Goal: Transaction & Acquisition: Obtain resource

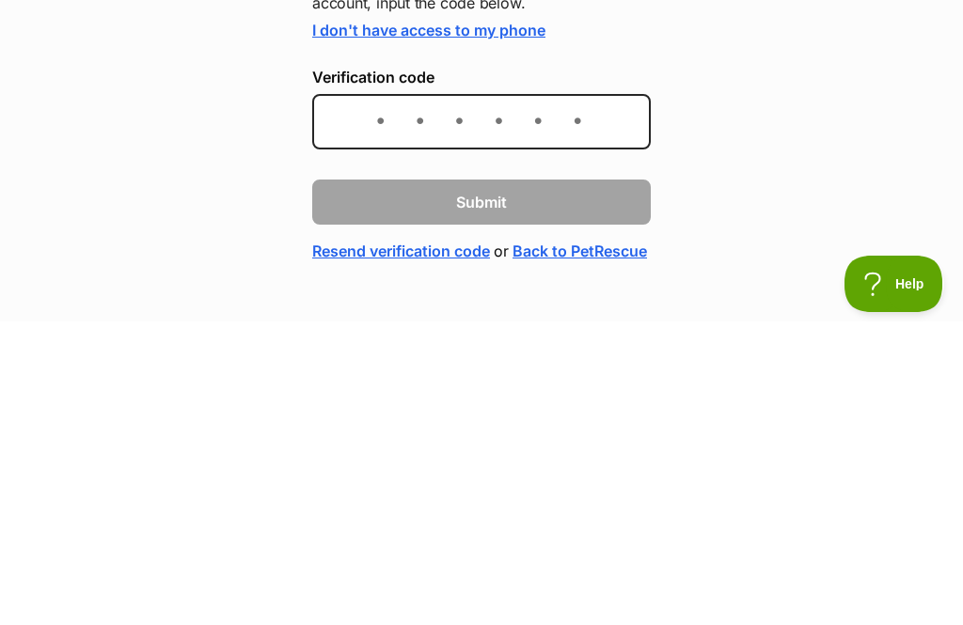
scroll to position [304, 0]
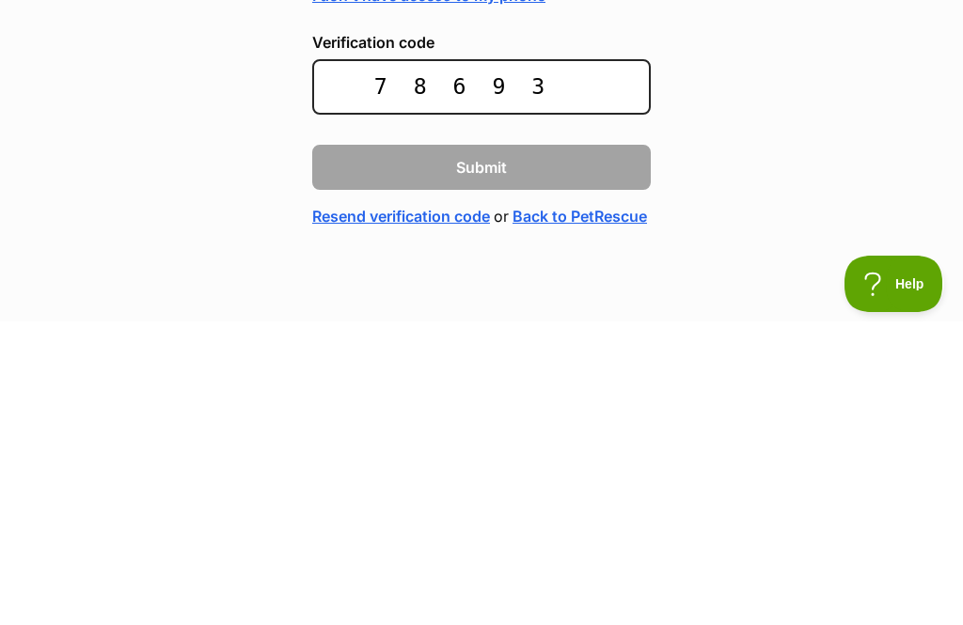
type input "786934"
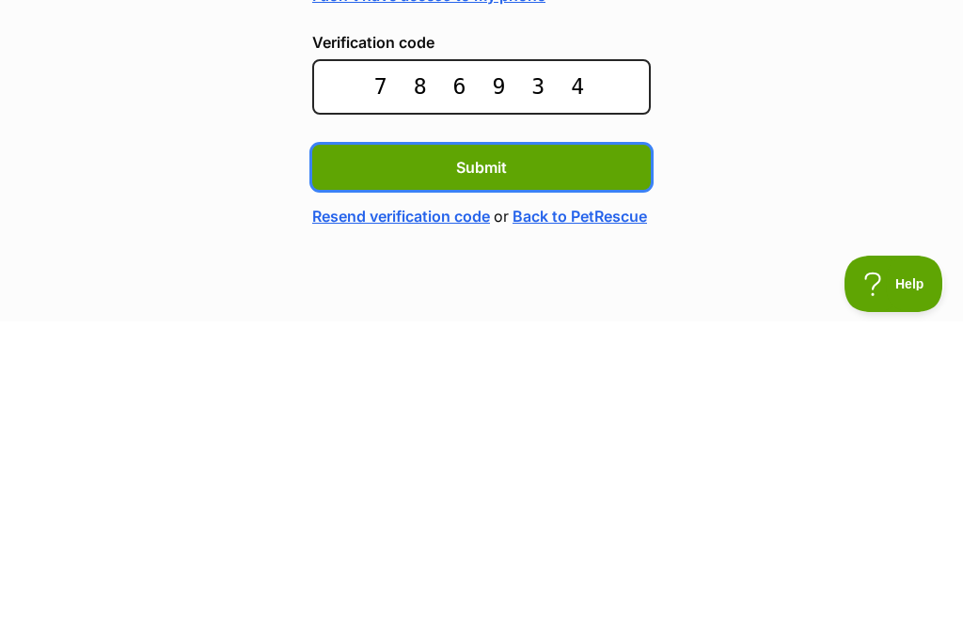
scroll to position [63, 0]
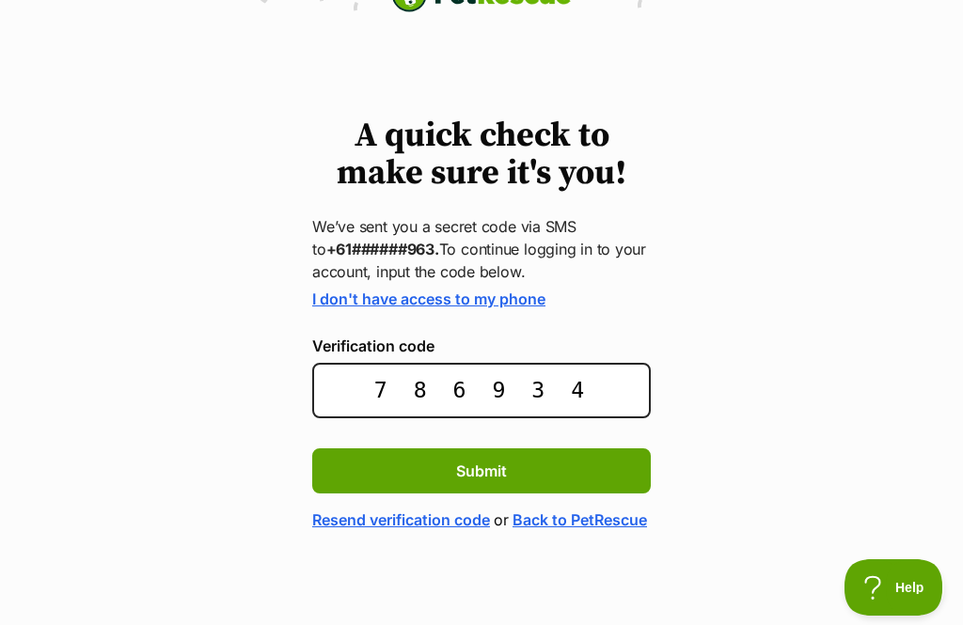
click at [495, 460] on span "Submit" at bounding box center [481, 471] width 51 height 23
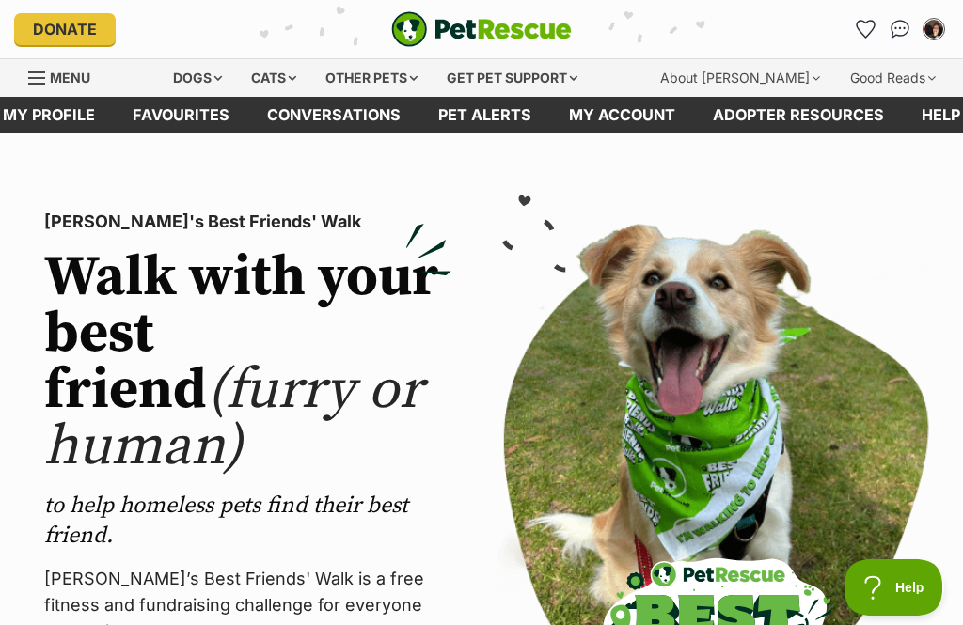
click at [854, 26] on link "Favourites" at bounding box center [866, 29] width 30 height 30
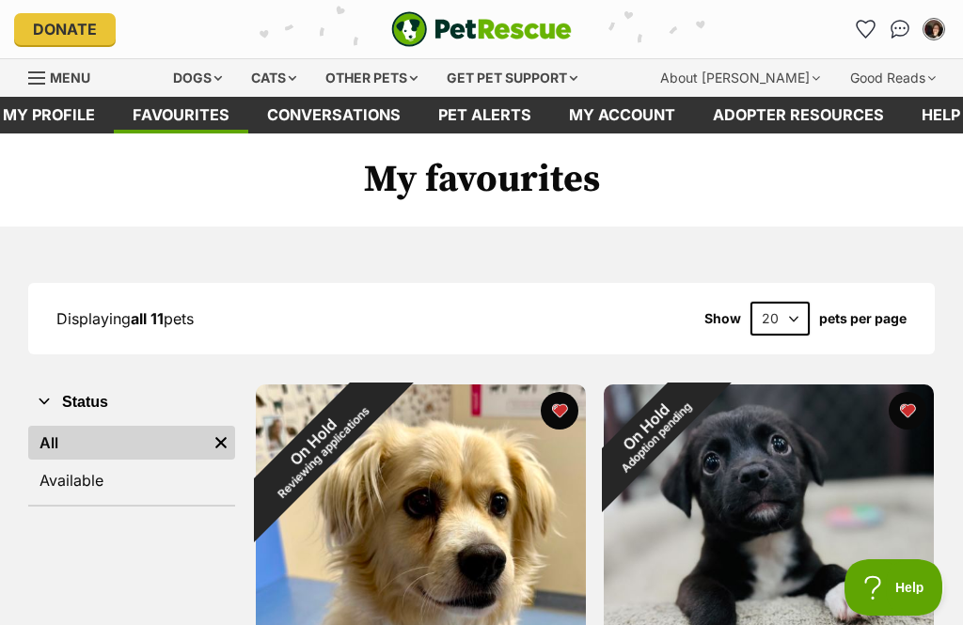
click at [380, 408] on div "On Hold Reviewing applications" at bounding box center [318, 446] width 124 height 124
click at [905, 412] on button "favourite" at bounding box center [906, 411] width 38 height 38
click at [565, 413] on button "favourite" at bounding box center [560, 411] width 38 height 38
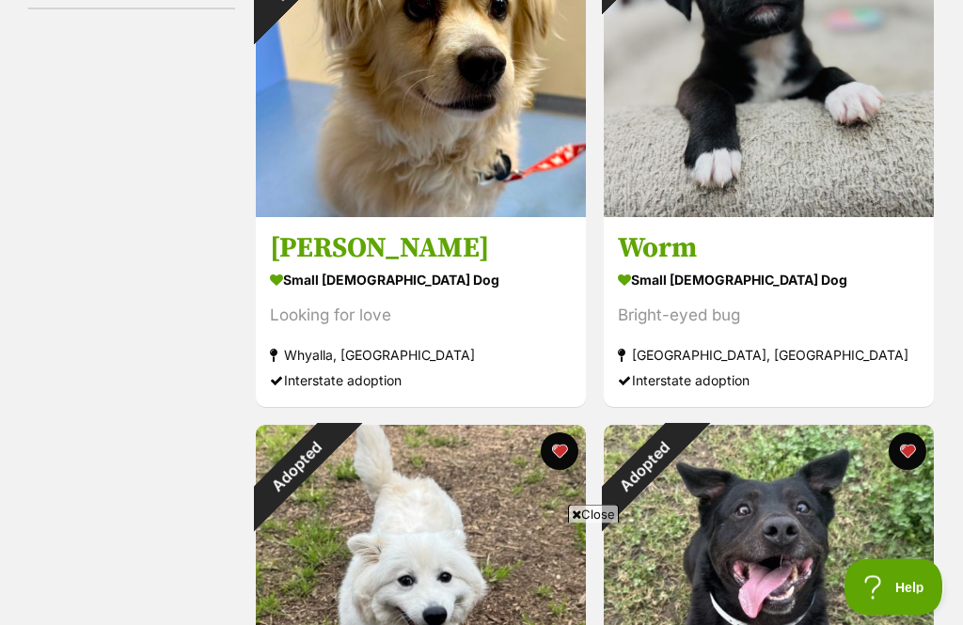
scroll to position [499, 0]
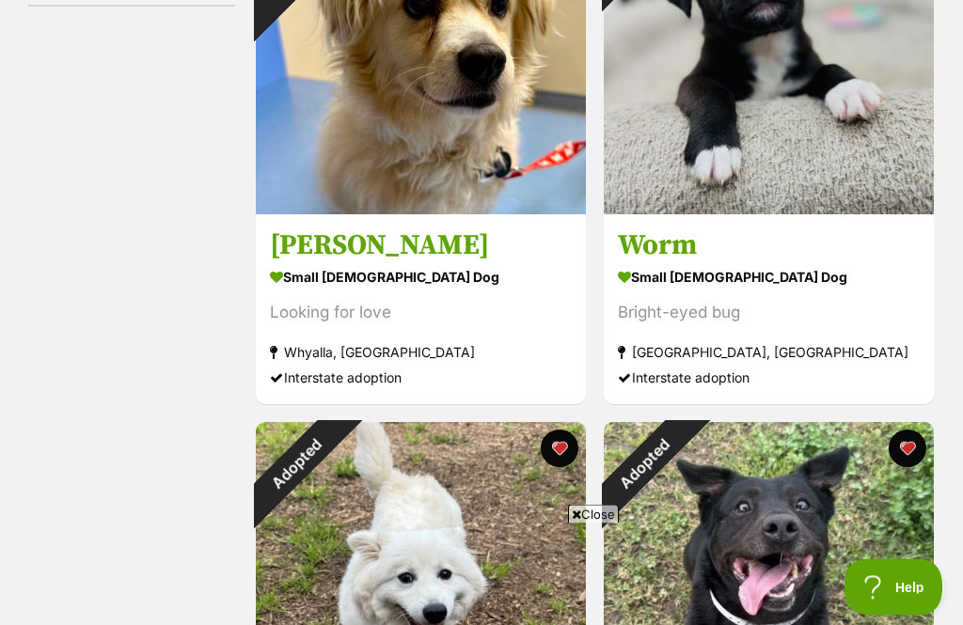
click at [594, 524] on span "Close" at bounding box center [593, 514] width 51 height 19
click at [565, 445] on button "favourite" at bounding box center [560, 449] width 38 height 38
click at [908, 446] on button "favourite" at bounding box center [906, 449] width 38 height 38
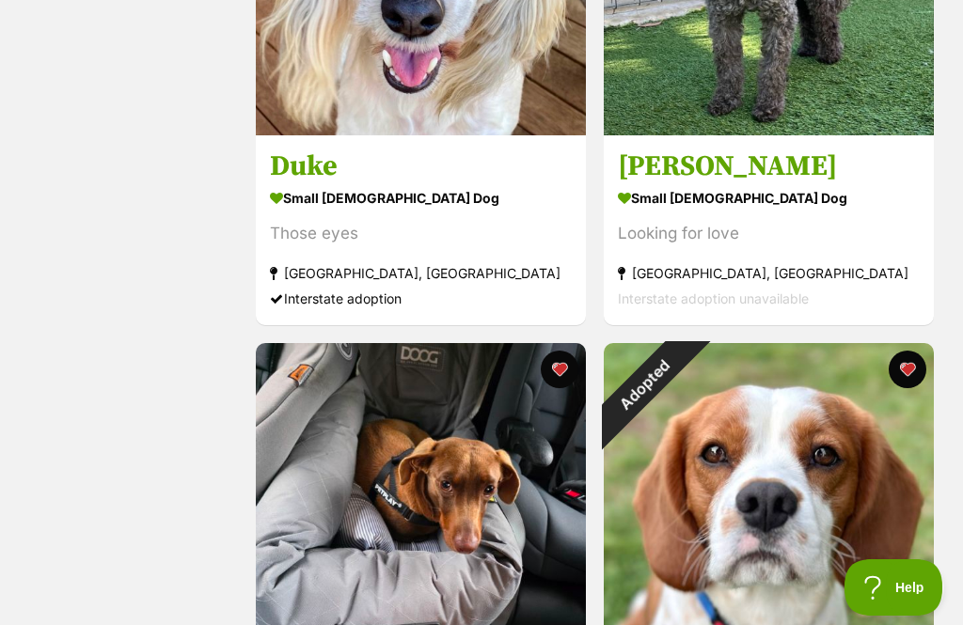
scroll to position [1676, 0]
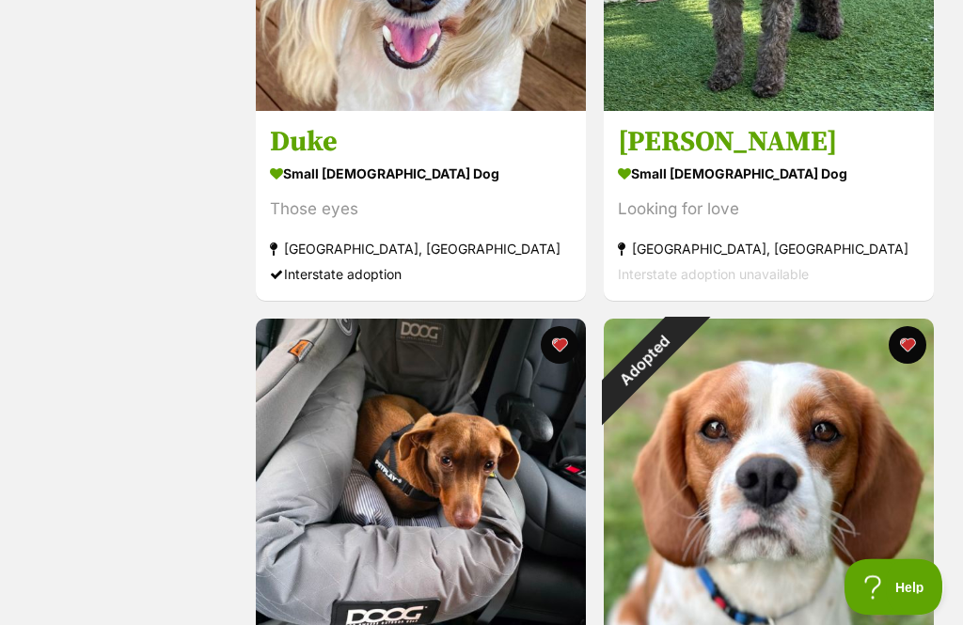
click at [911, 347] on button "favourite" at bounding box center [906, 346] width 38 height 38
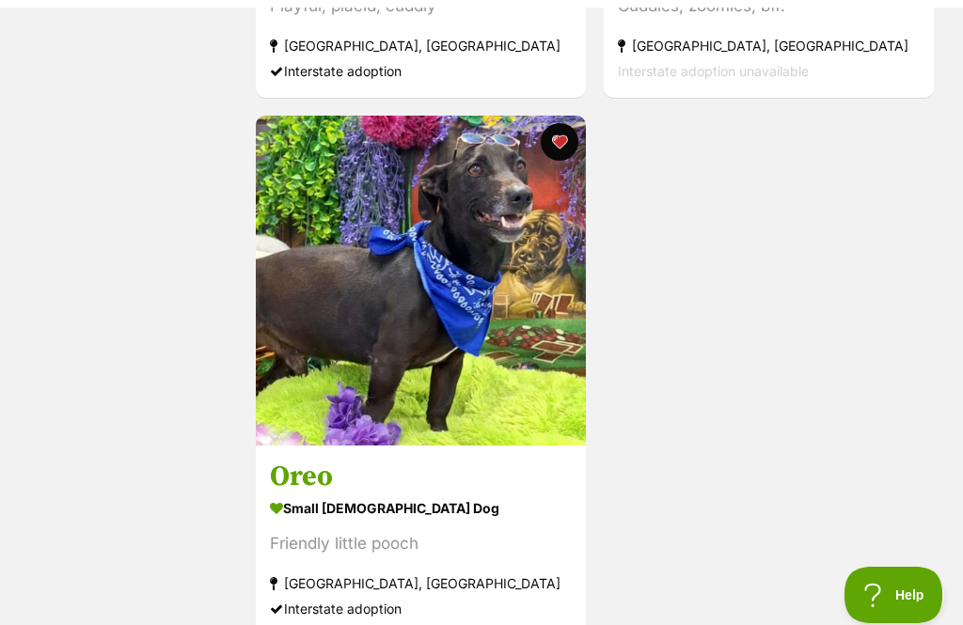
scroll to position [2955, 0]
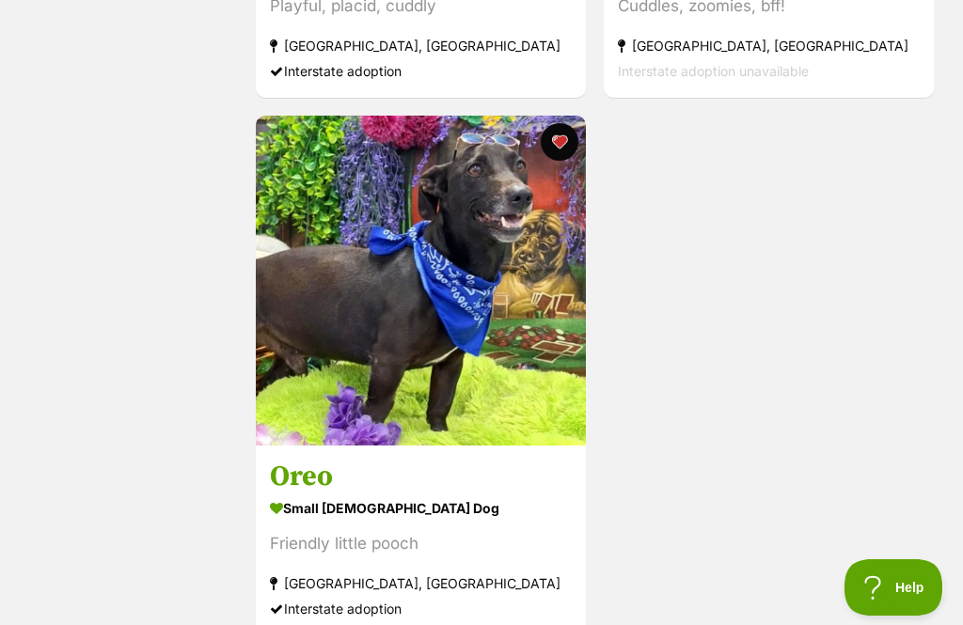
click at [467, 279] on img at bounding box center [421, 281] width 330 height 330
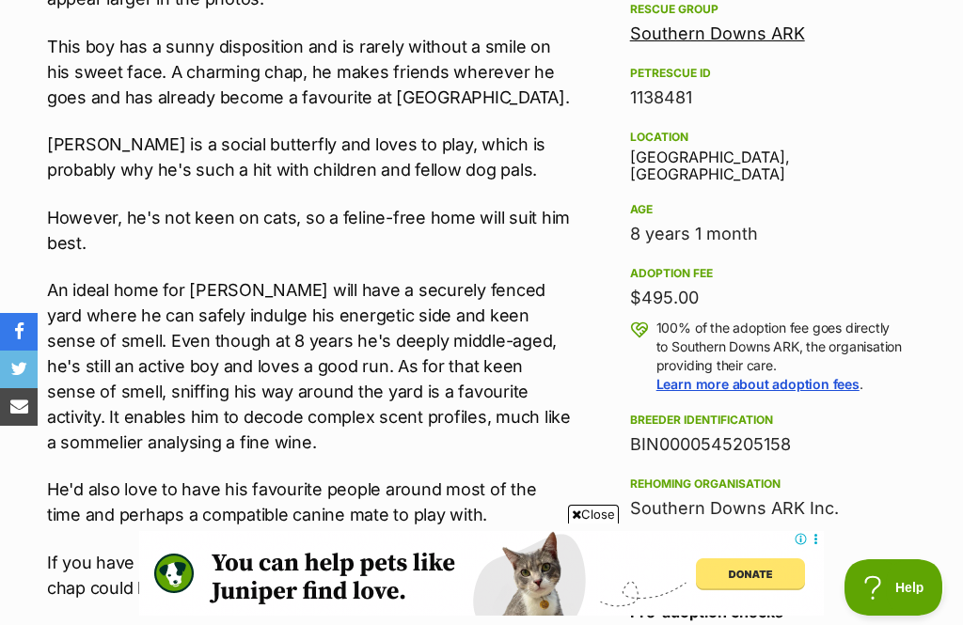
scroll to position [1185, 0]
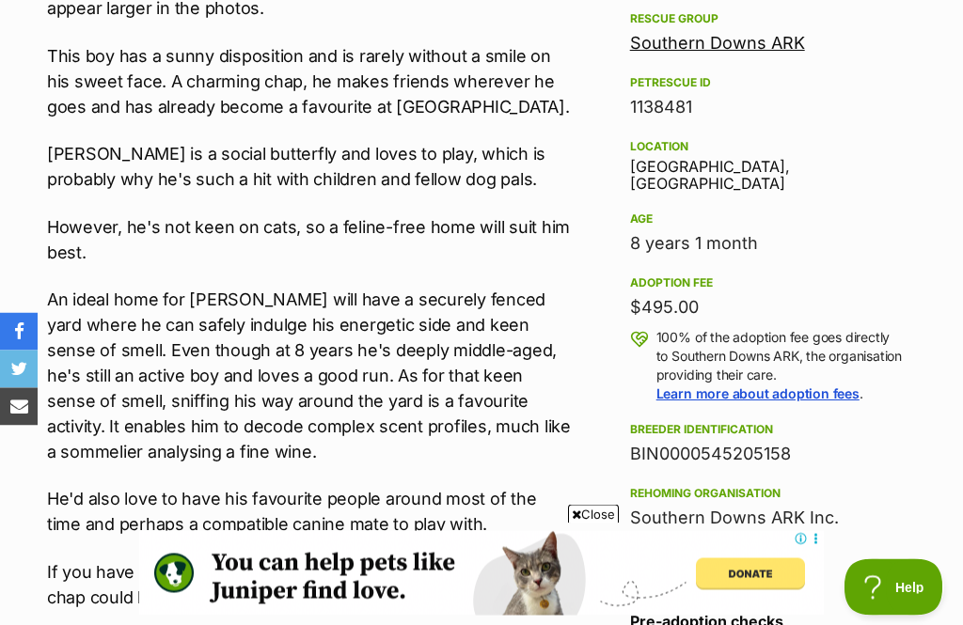
click at [618, 508] on span "Close" at bounding box center [593, 514] width 51 height 19
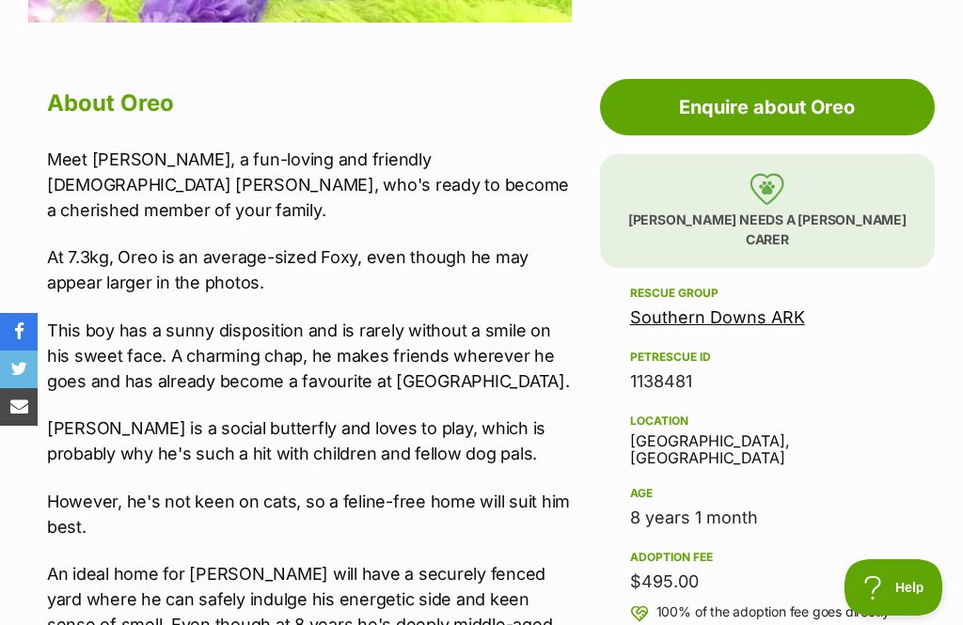
scroll to position [751, 0]
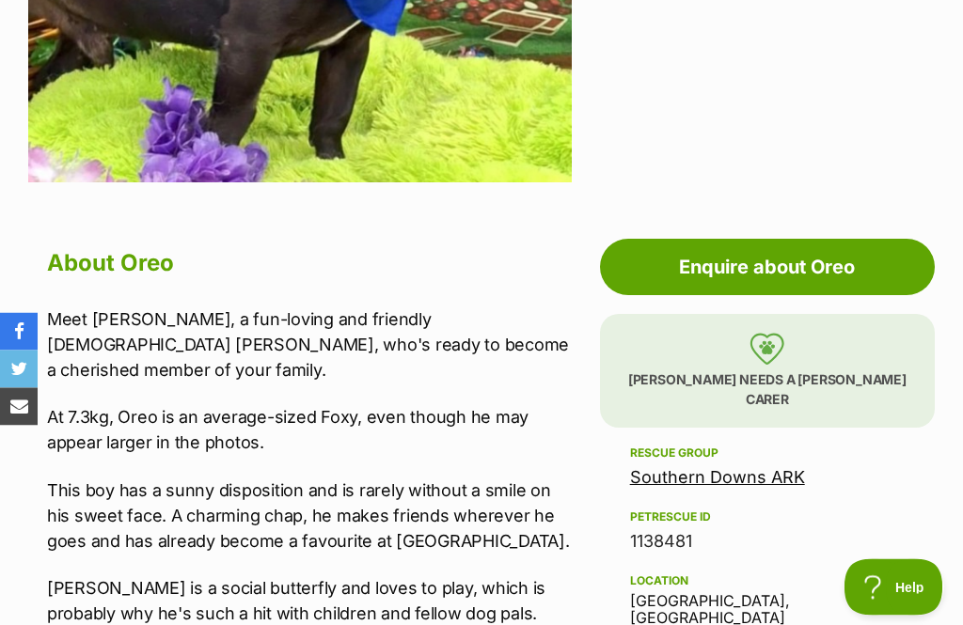
click at [776, 468] on link "Southern Downs ARK" at bounding box center [717, 478] width 175 height 20
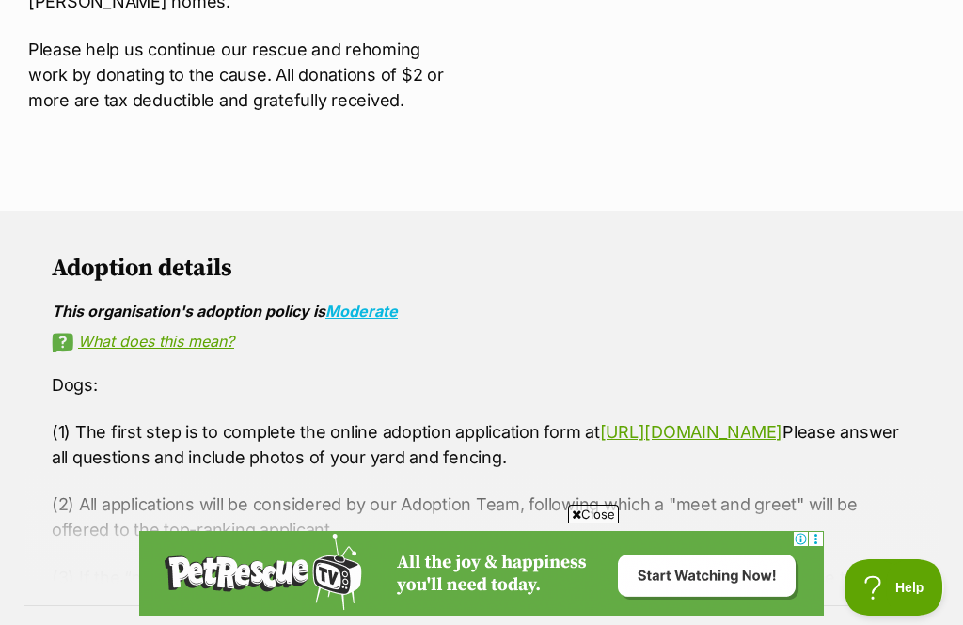
scroll to position [1179, 0]
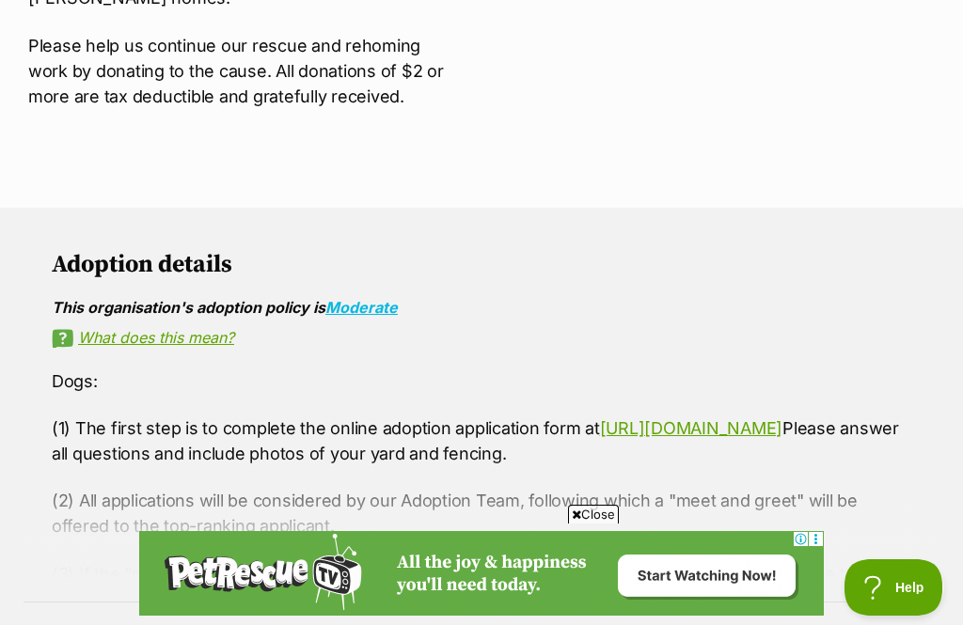
click at [602, 524] on span "Close" at bounding box center [593, 514] width 51 height 19
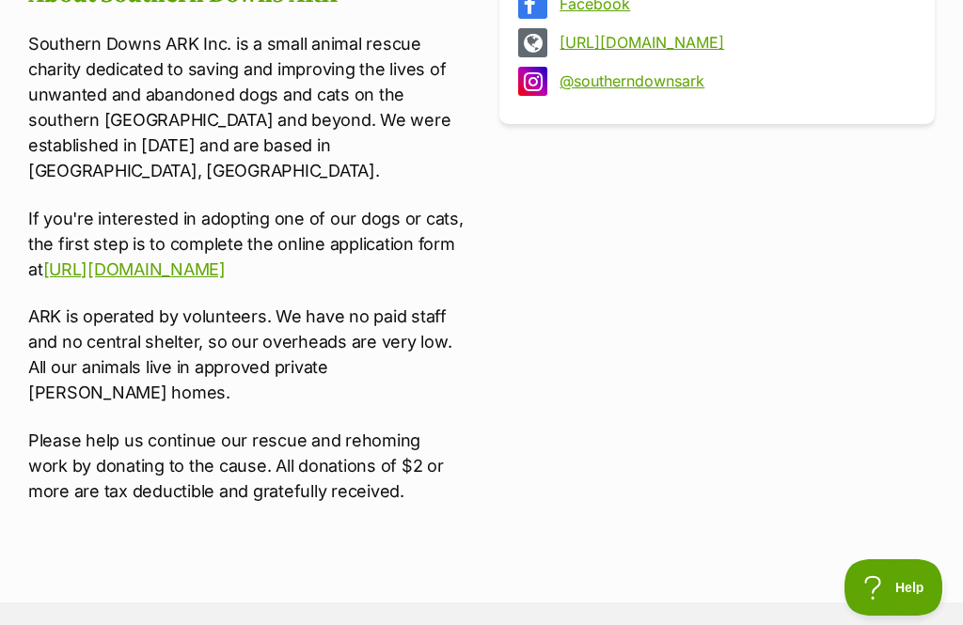
scroll to position [0, 0]
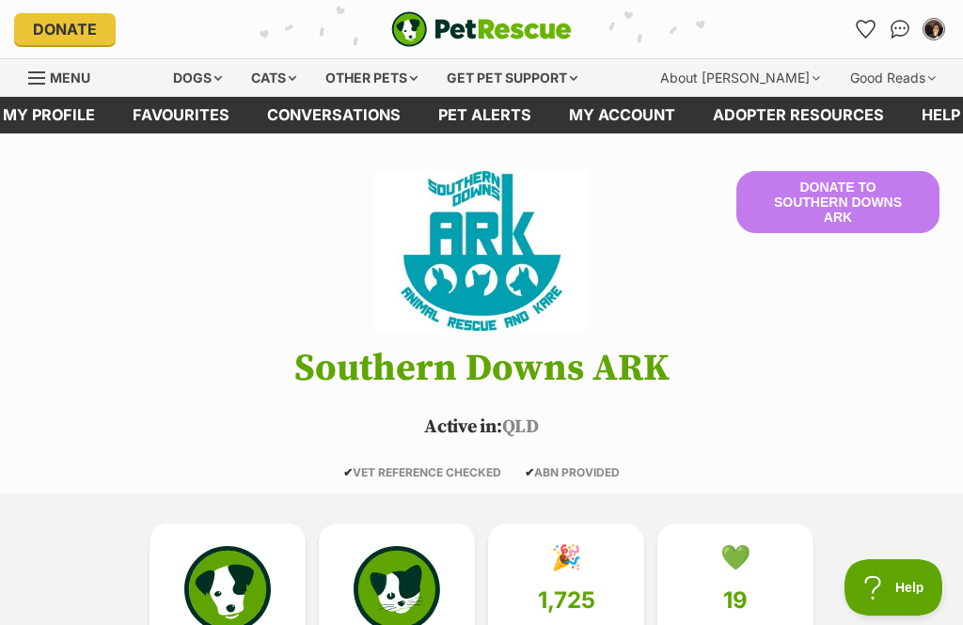
click at [857, 17] on link "Favourites" at bounding box center [866, 29] width 30 height 30
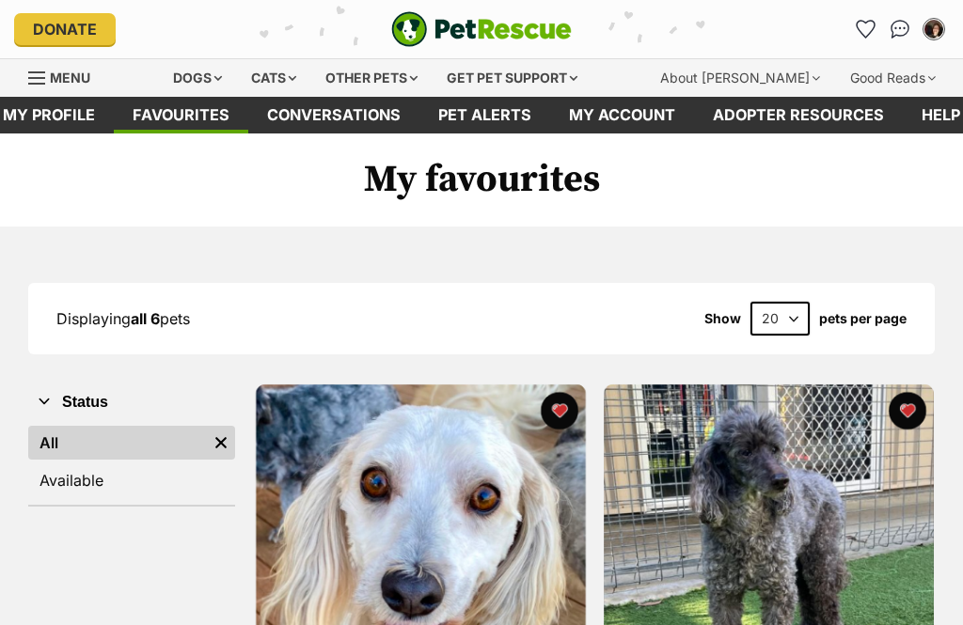
click at [797, 318] on select "20 40 60" at bounding box center [779, 319] width 59 height 34
select select "60"
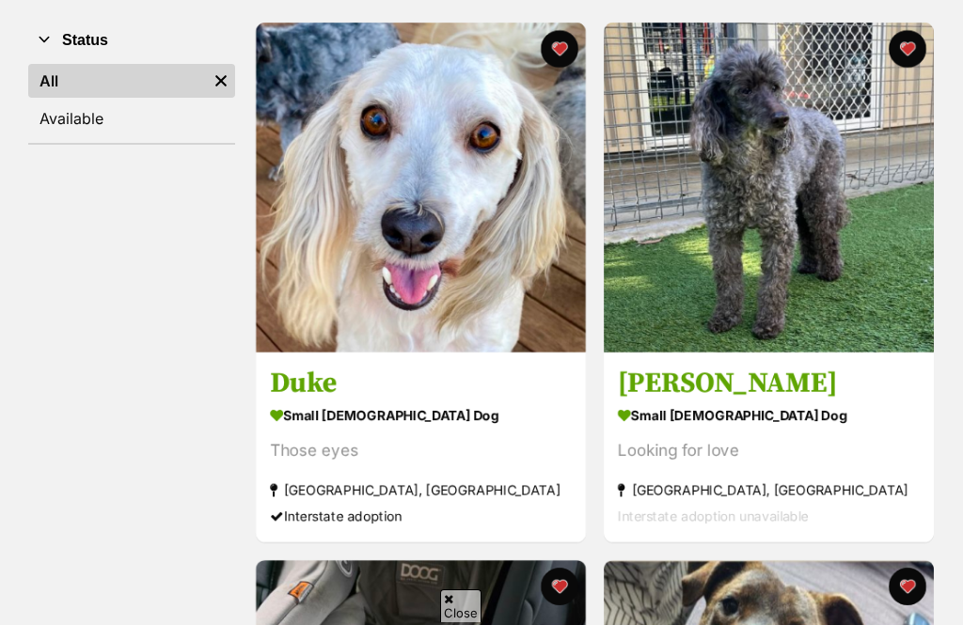
click at [519, 429] on section "small [DEMOGRAPHIC_DATA] Dog Those eyes [GEOGRAPHIC_DATA], [GEOGRAPHIC_DATA] In…" at bounding box center [421, 464] width 302 height 127
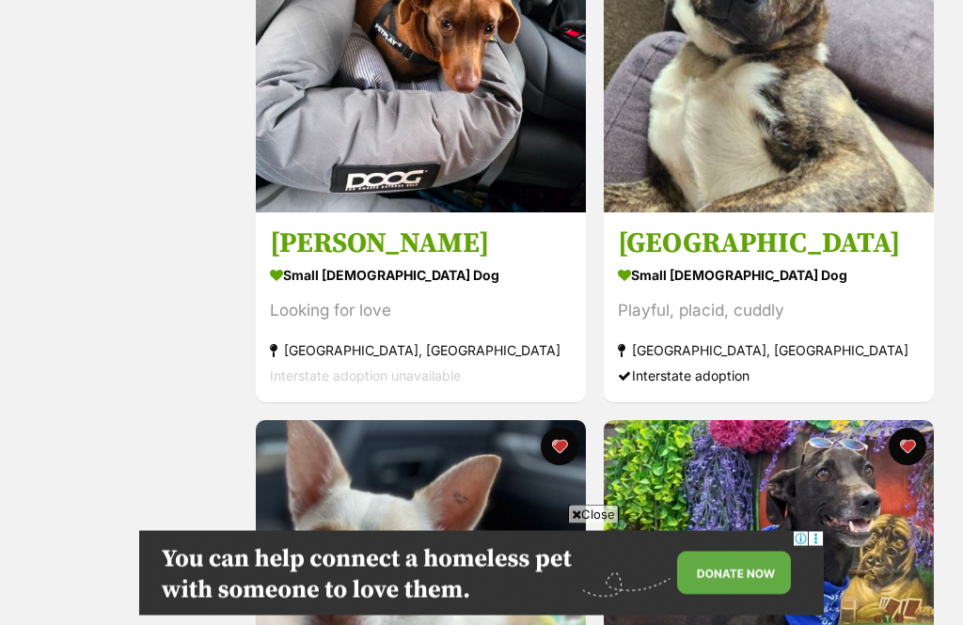
scroll to position [1042, 0]
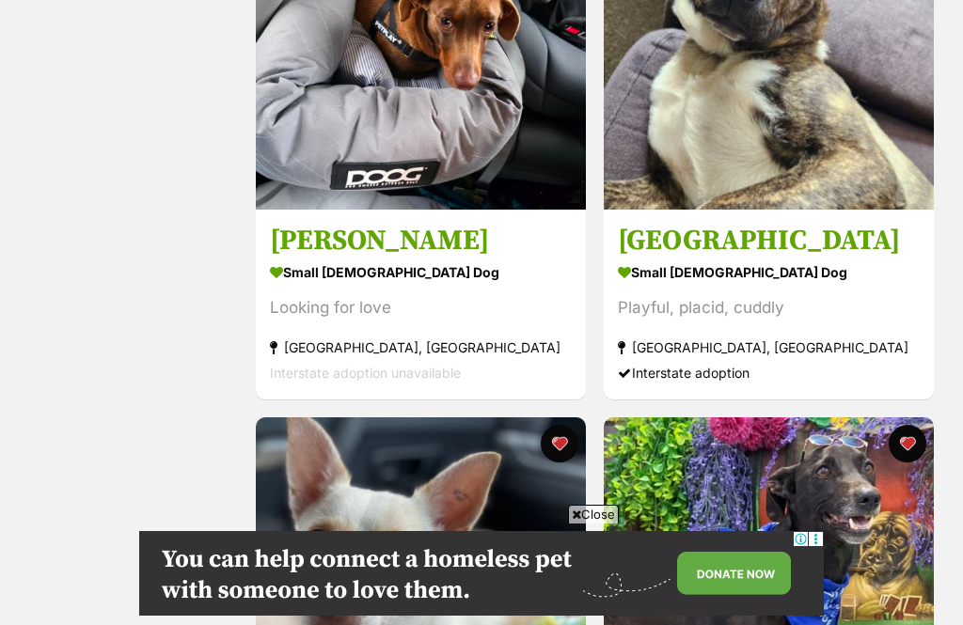
click at [599, 524] on span "Close" at bounding box center [593, 514] width 51 height 19
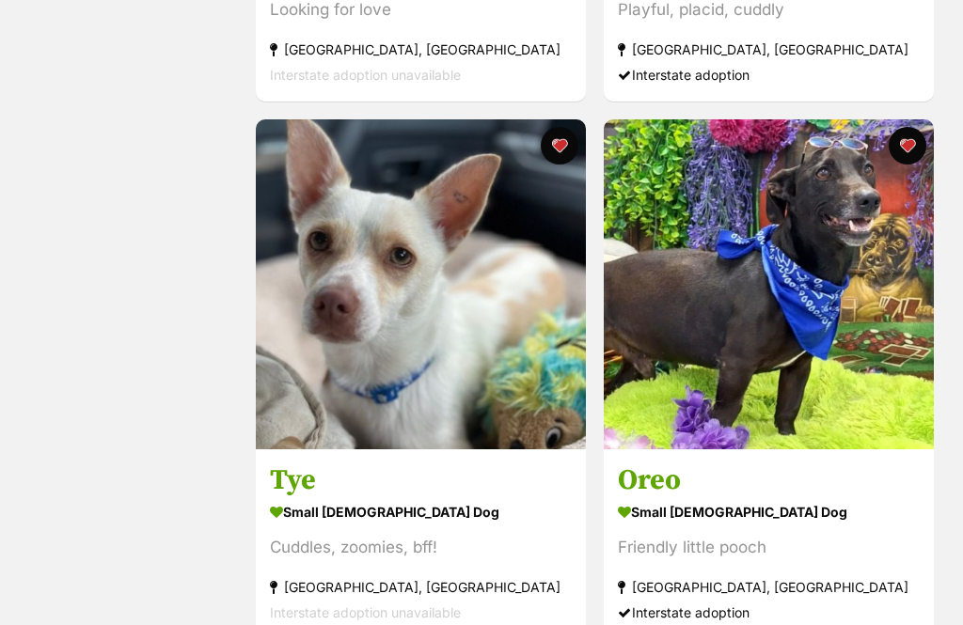
scroll to position [1340, 0]
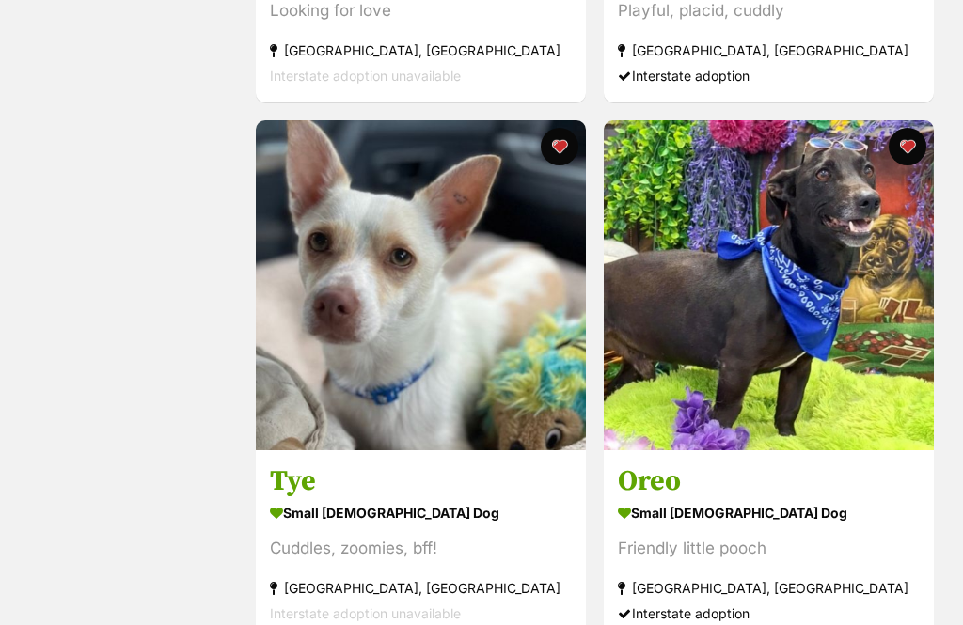
click at [467, 499] on div "small male Dog" at bounding box center [421, 512] width 302 height 27
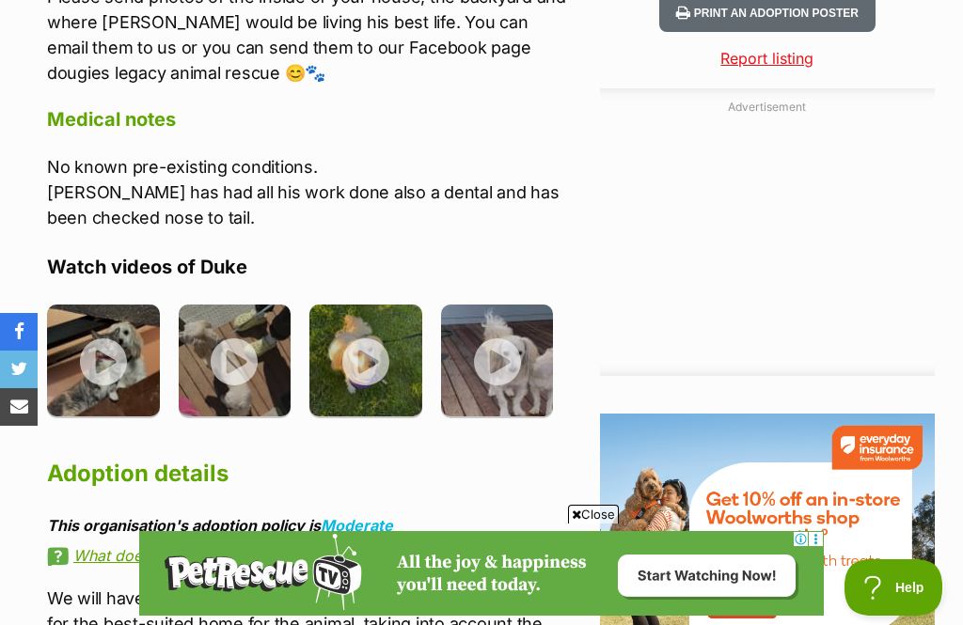
scroll to position [2164, 0]
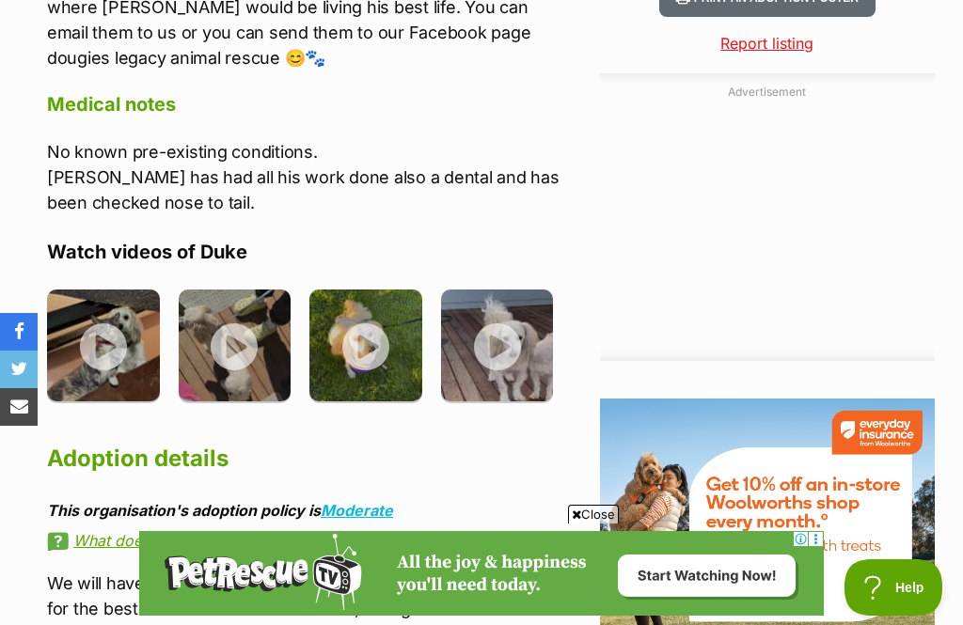
click at [103, 296] on img at bounding box center [103, 346] width 113 height 113
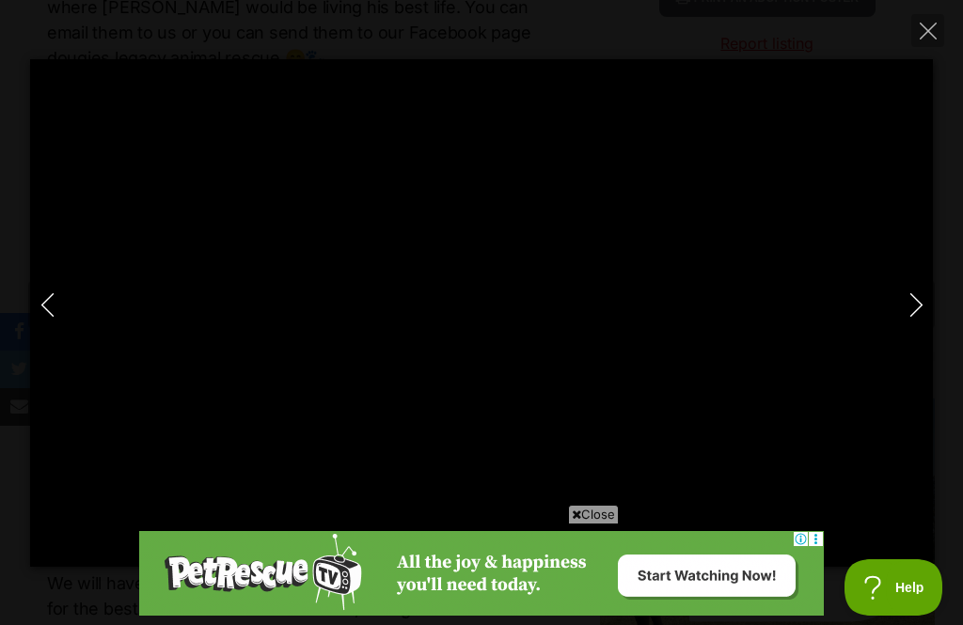
click at [604, 524] on span "Close" at bounding box center [593, 514] width 51 height 19
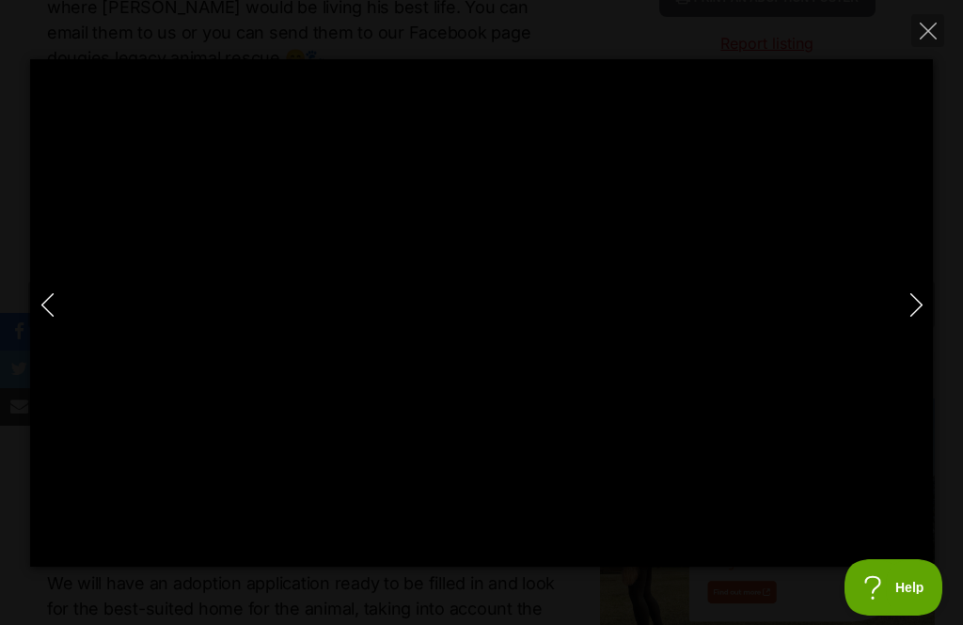
type input "100"
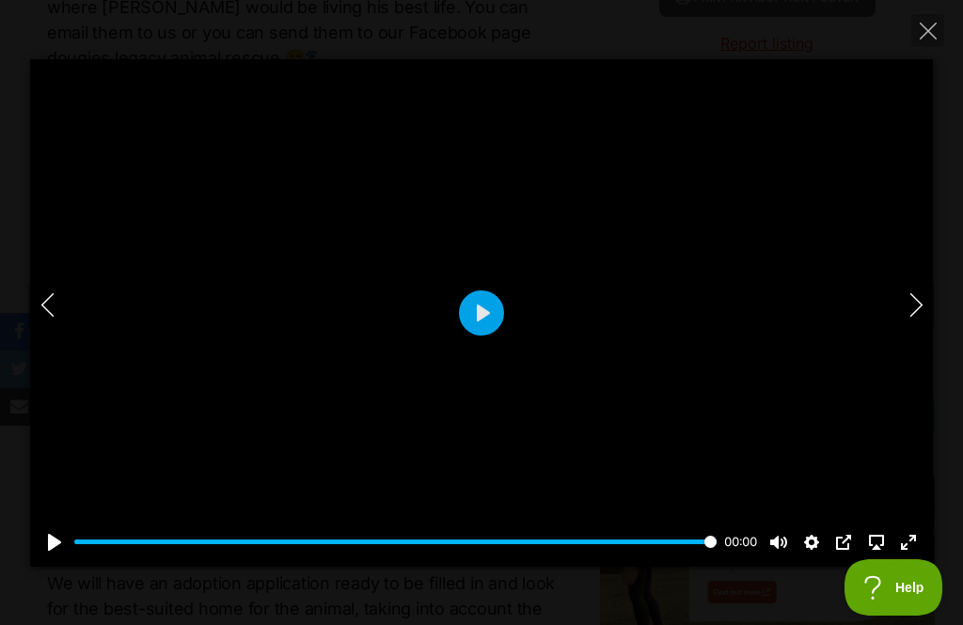
click at [928, 40] on button "Close" at bounding box center [927, 30] width 33 height 33
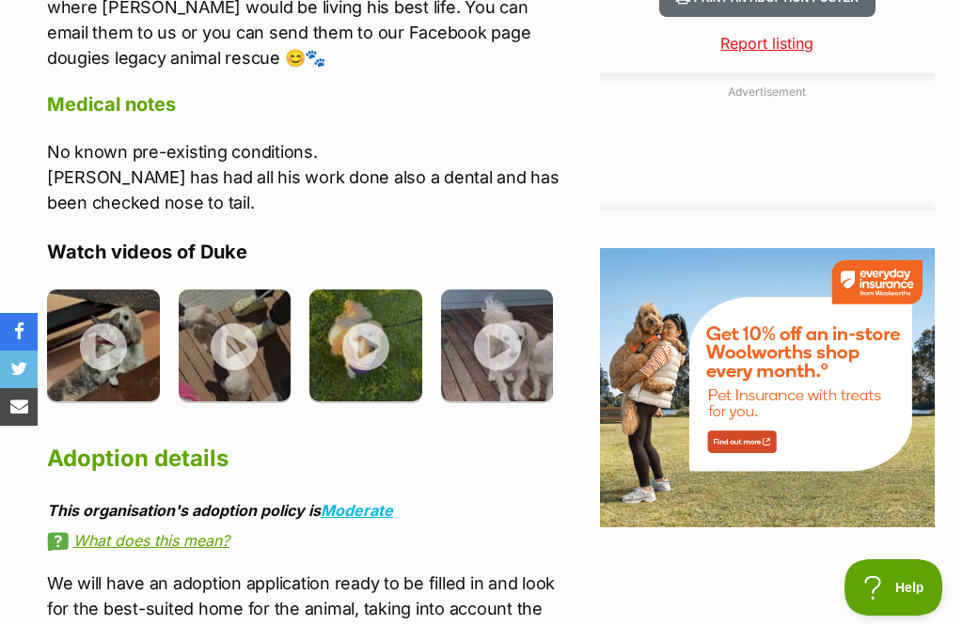
click at [232, 290] on img at bounding box center [235, 346] width 113 height 113
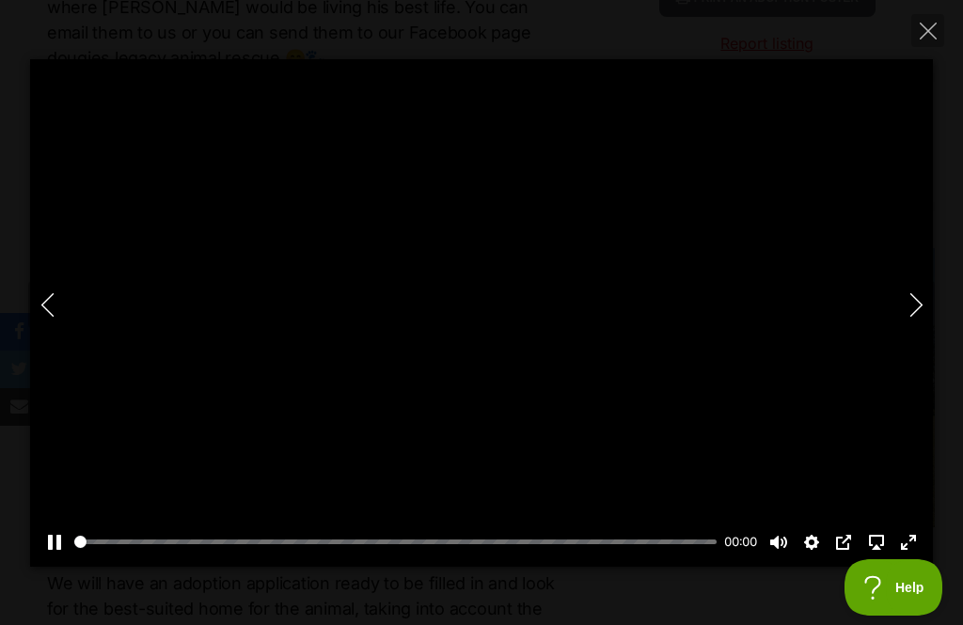
scroll to position [0, 0]
click at [483, 336] on div at bounding box center [481, 313] width 902 height 508
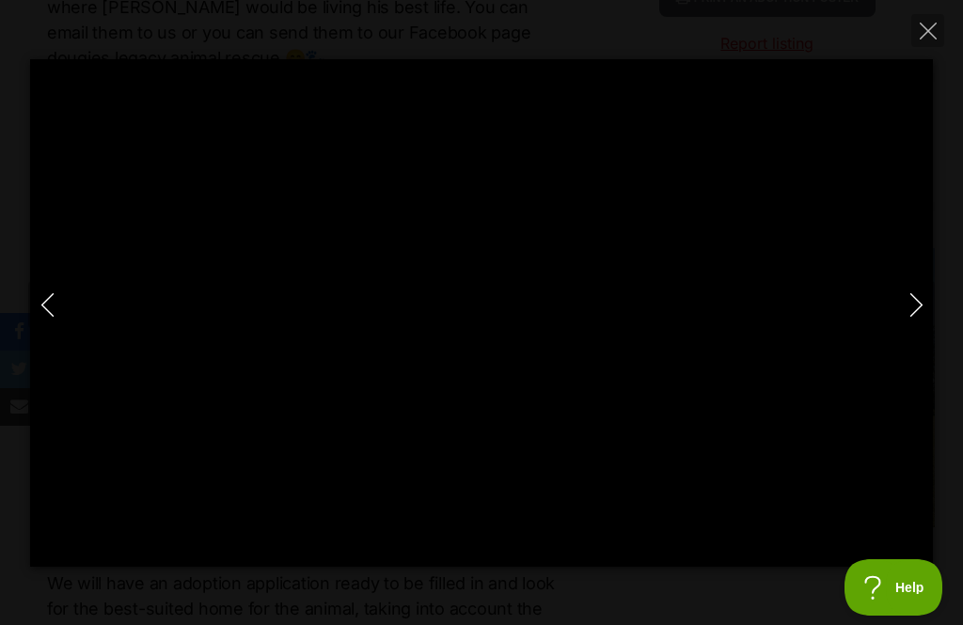
type input "100"
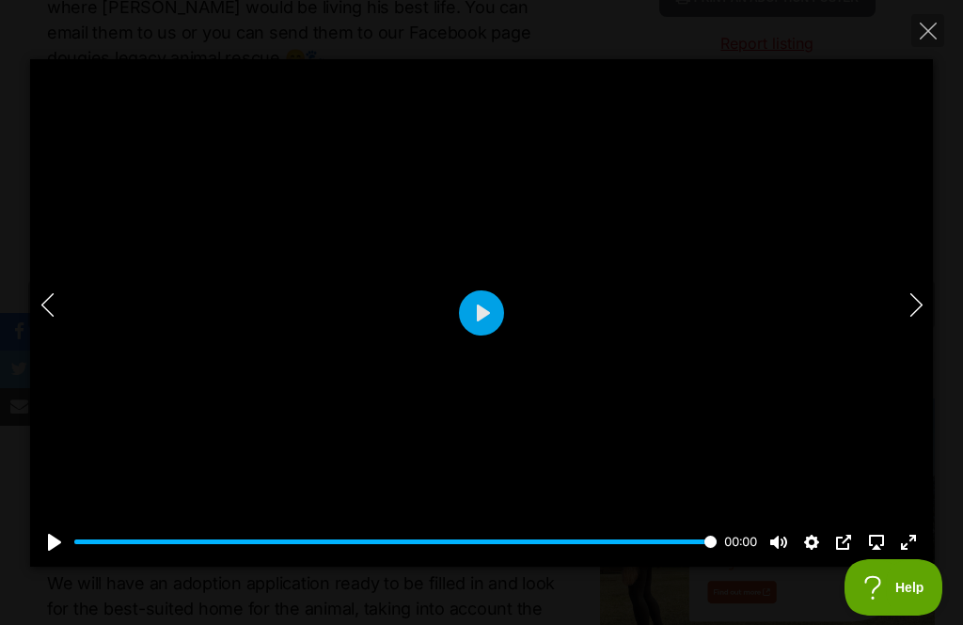
click at [933, 28] on icon "Close" at bounding box center [927, 31] width 17 height 17
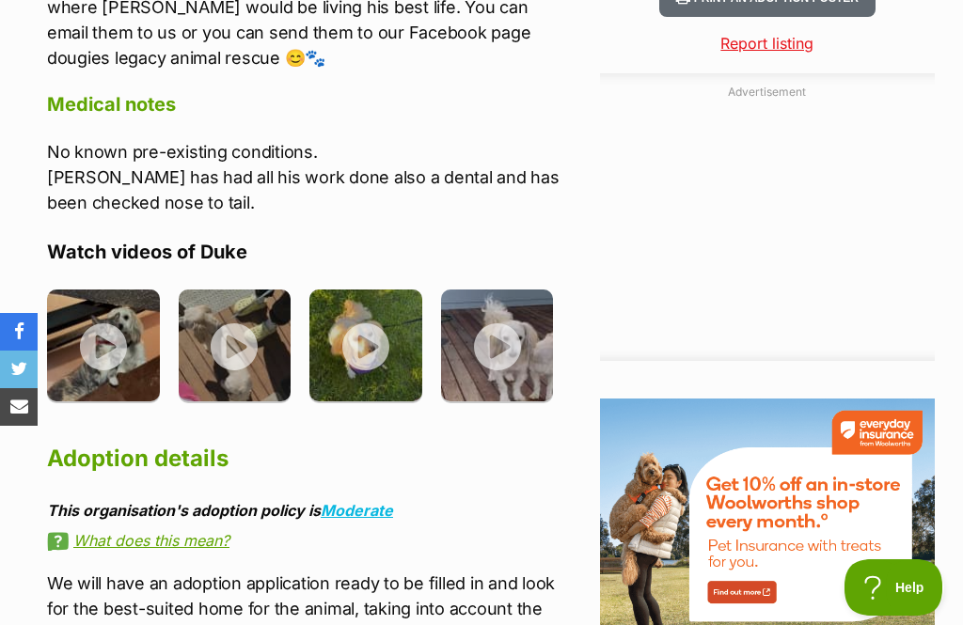
click at [379, 290] on img at bounding box center [365, 346] width 113 height 113
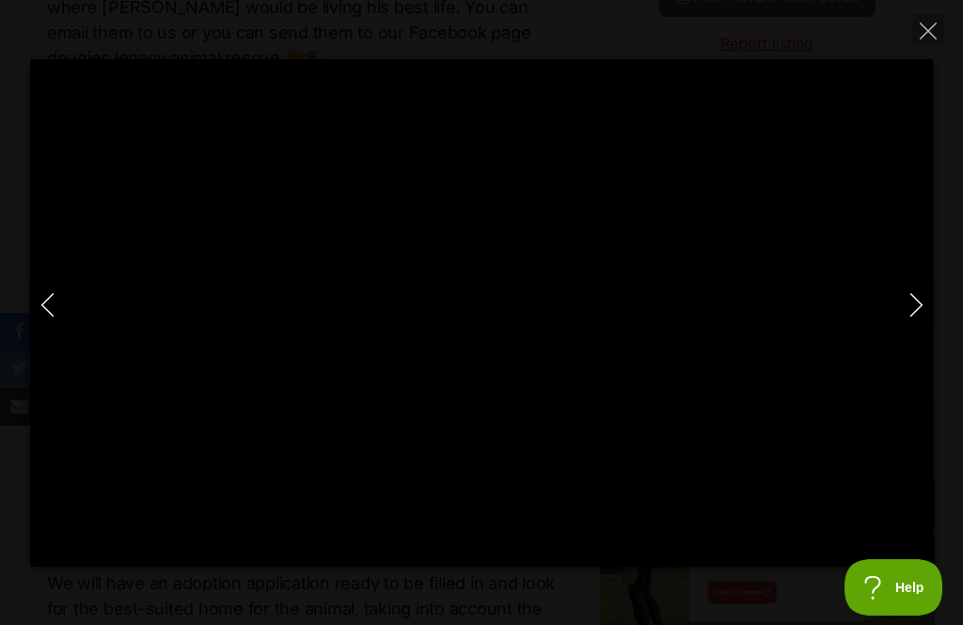
type input "100"
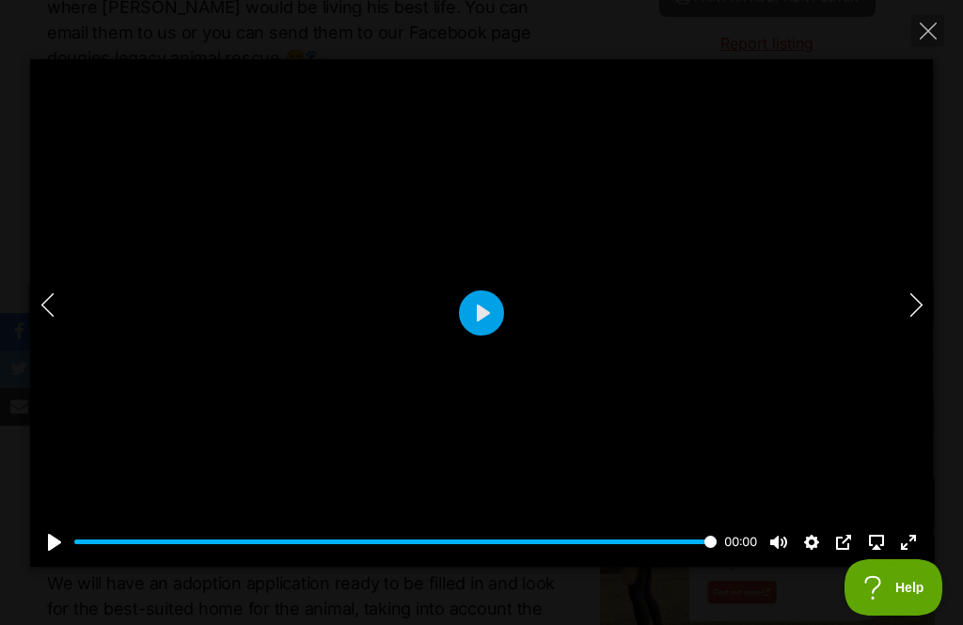
click at [936, 34] on button "Close" at bounding box center [927, 30] width 33 height 33
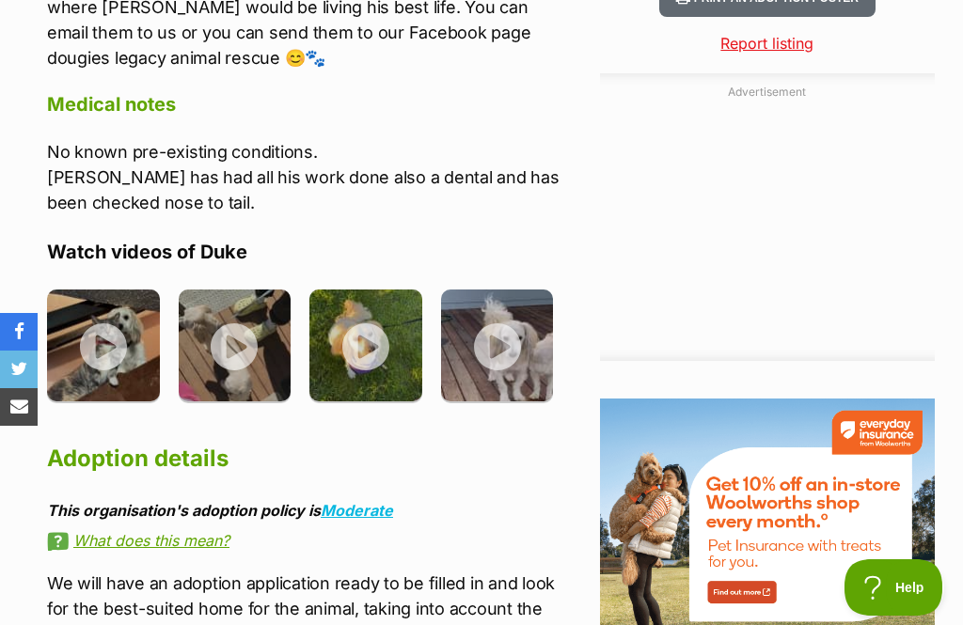
click at [494, 290] on img at bounding box center [497, 346] width 113 height 113
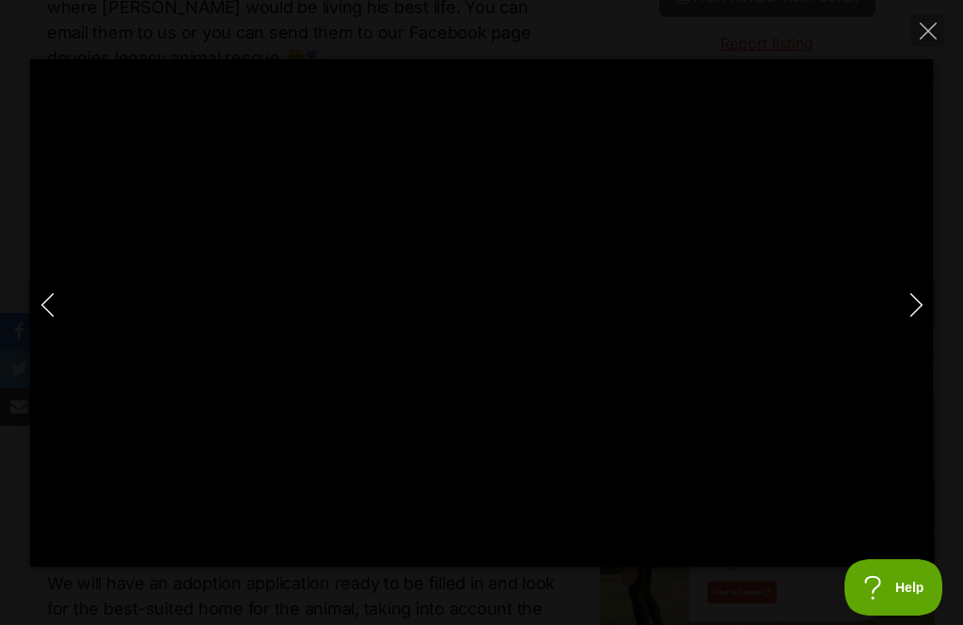
type input "100"
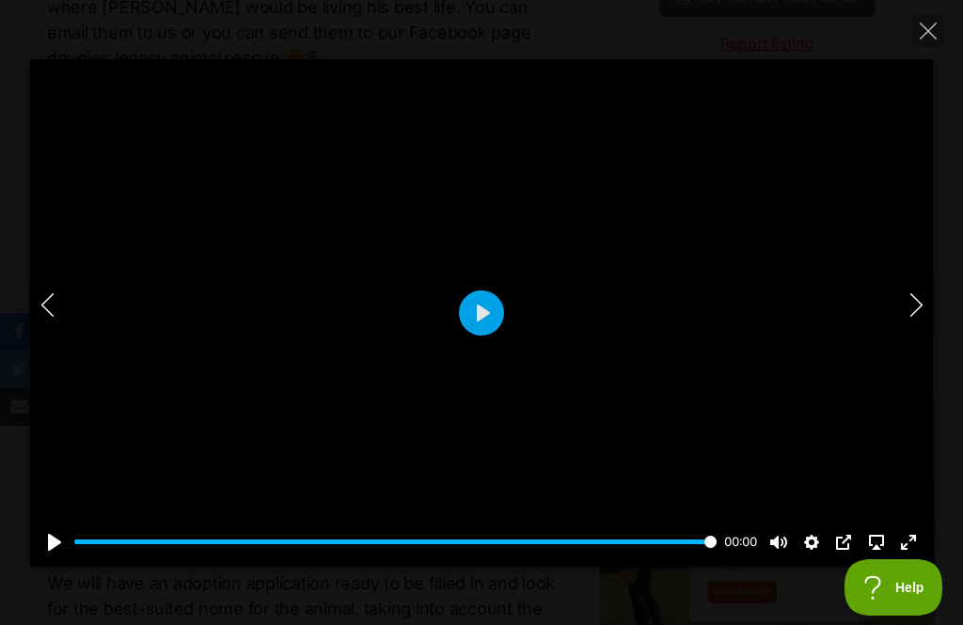
click at [924, 38] on icon "Close" at bounding box center [927, 31] width 17 height 17
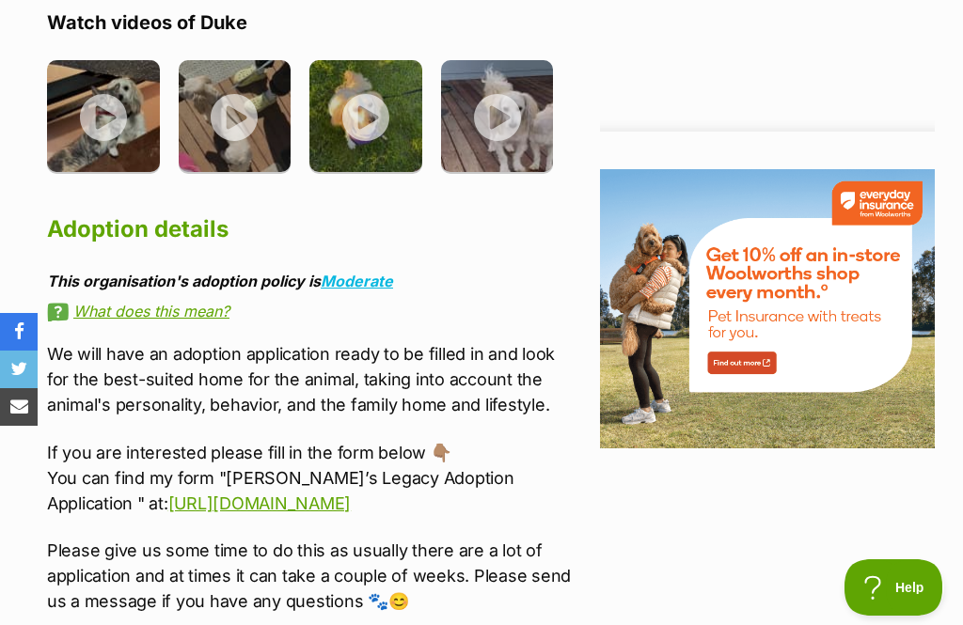
scroll to position [2394, 0]
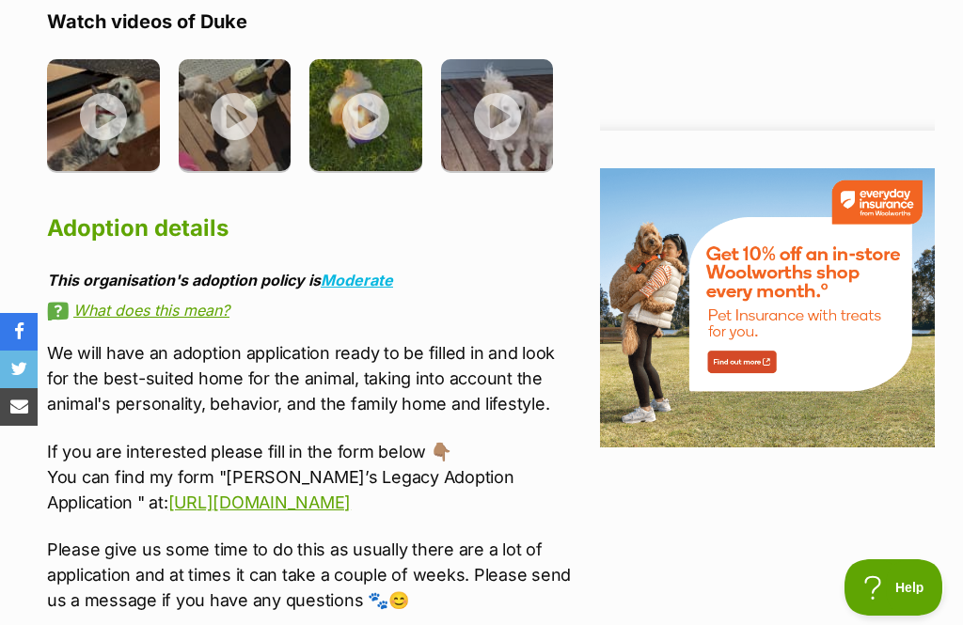
click at [346, 493] on link "https://form.jotform.com/231882098299876" at bounding box center [259, 503] width 182 height 20
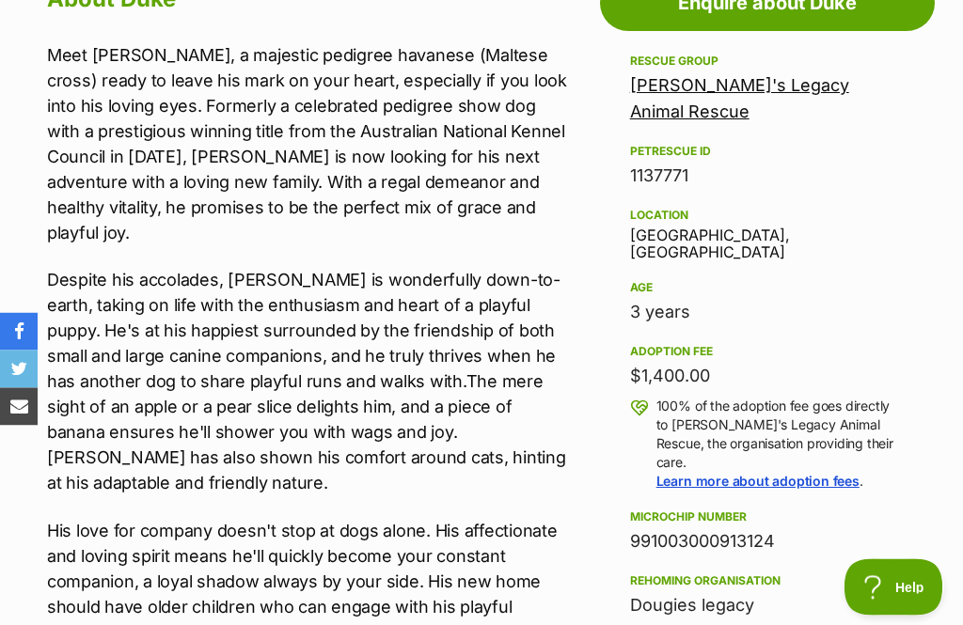
scroll to position [0, 0]
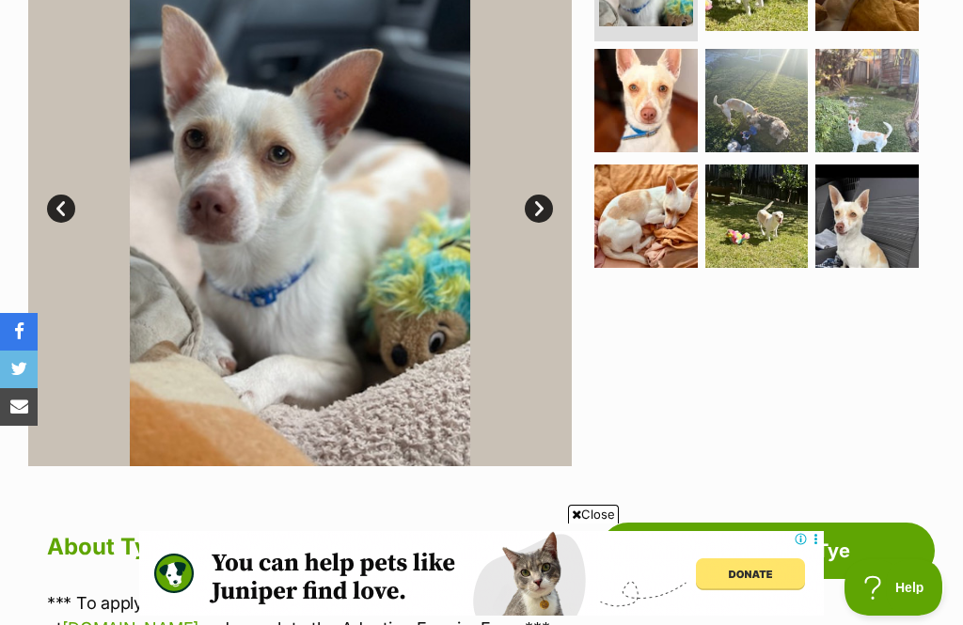
scroll to position [335, 0]
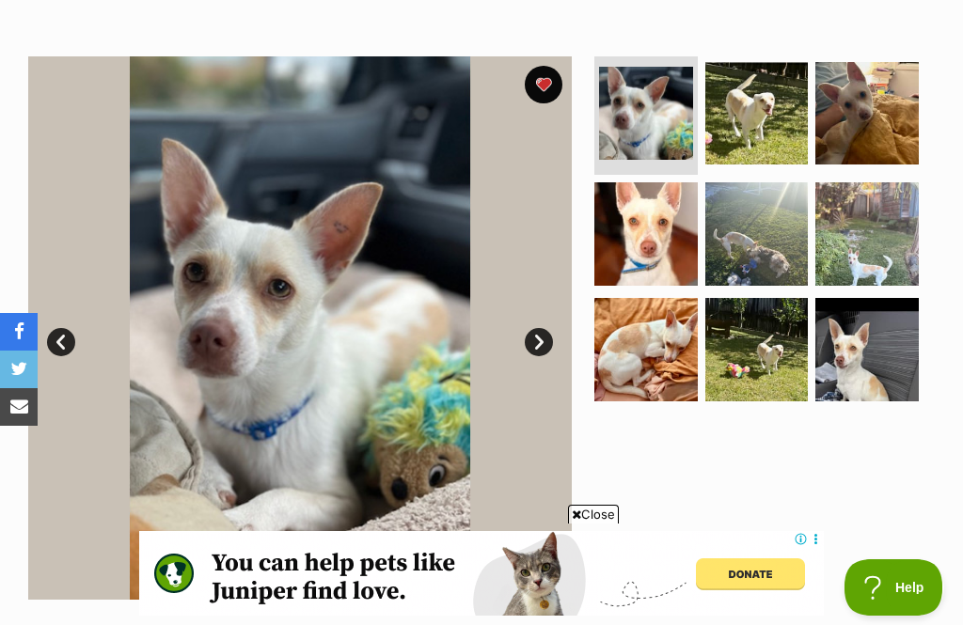
click at [762, 107] on img at bounding box center [756, 113] width 103 height 103
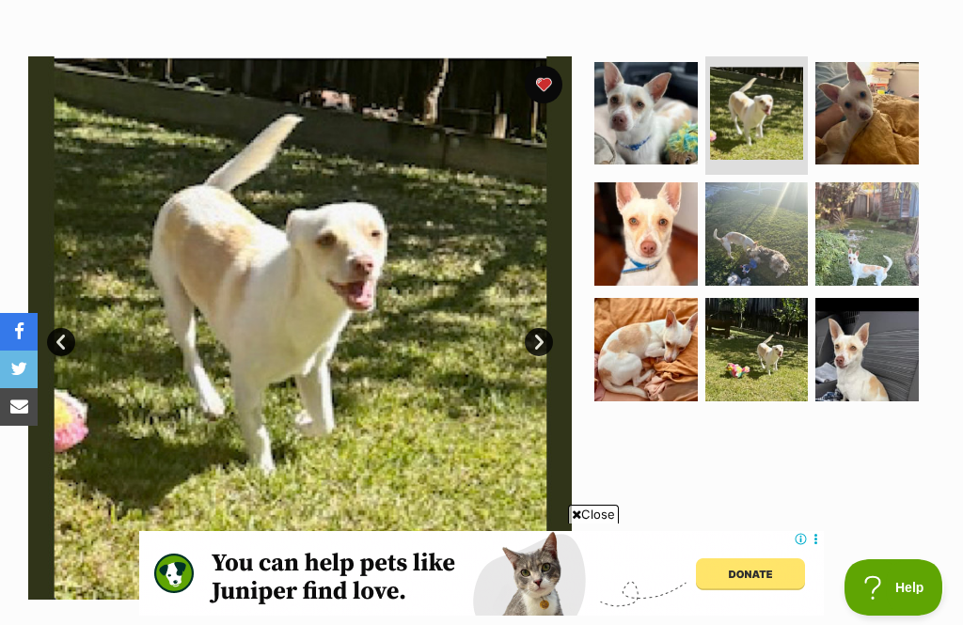
click at [541, 338] on link "Next" at bounding box center [539, 342] width 28 height 28
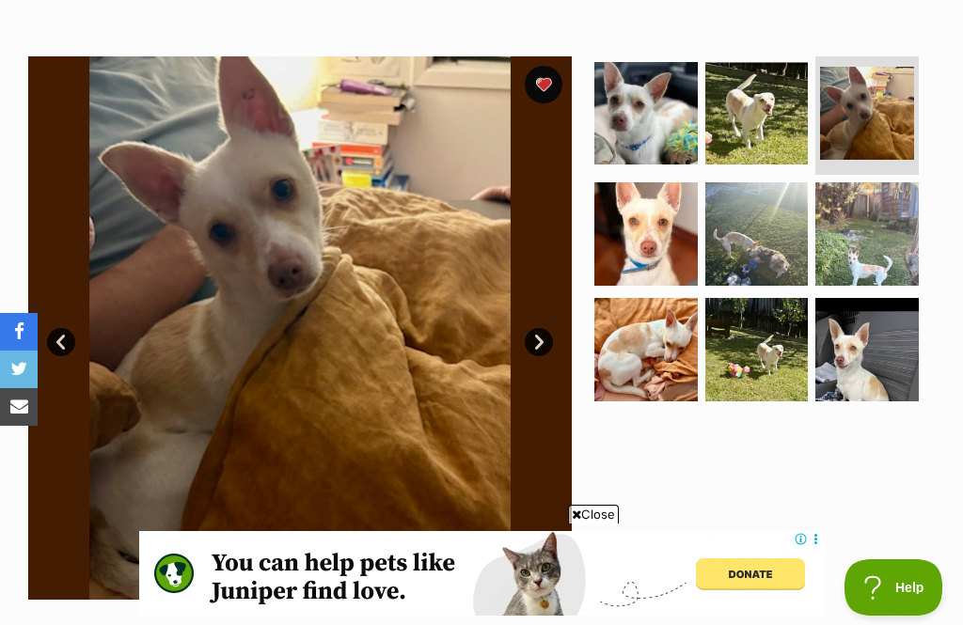
click at [547, 347] on link "Next" at bounding box center [539, 342] width 28 height 28
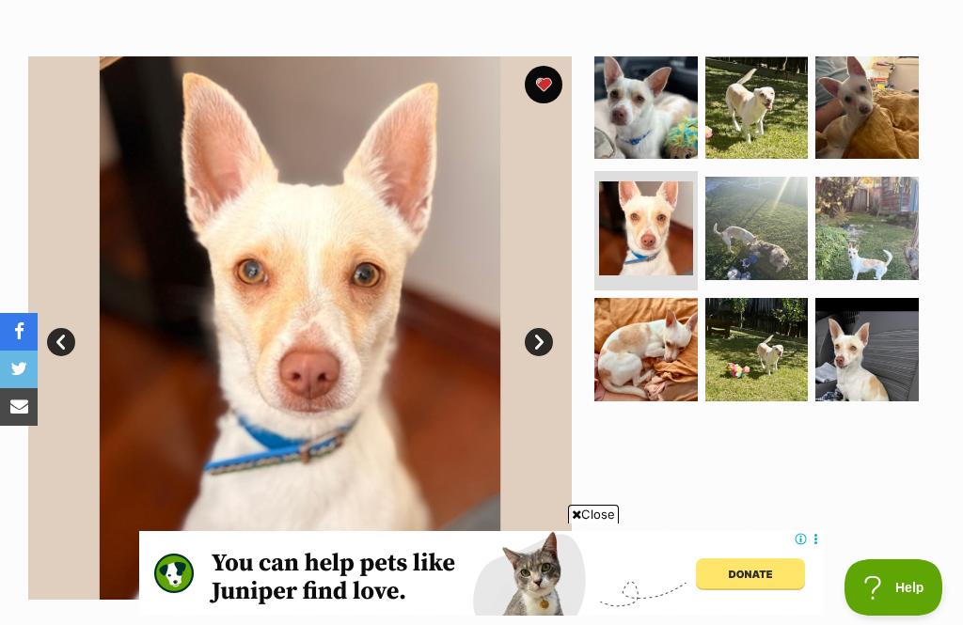
click at [541, 341] on link "Next" at bounding box center [539, 342] width 28 height 28
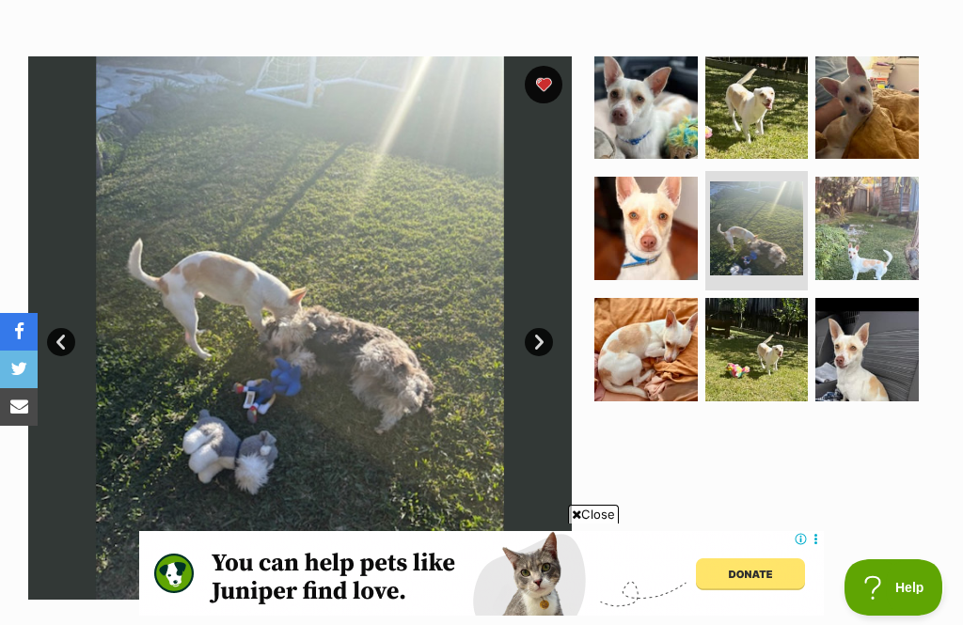
click at [541, 338] on link "Next" at bounding box center [539, 342] width 28 height 28
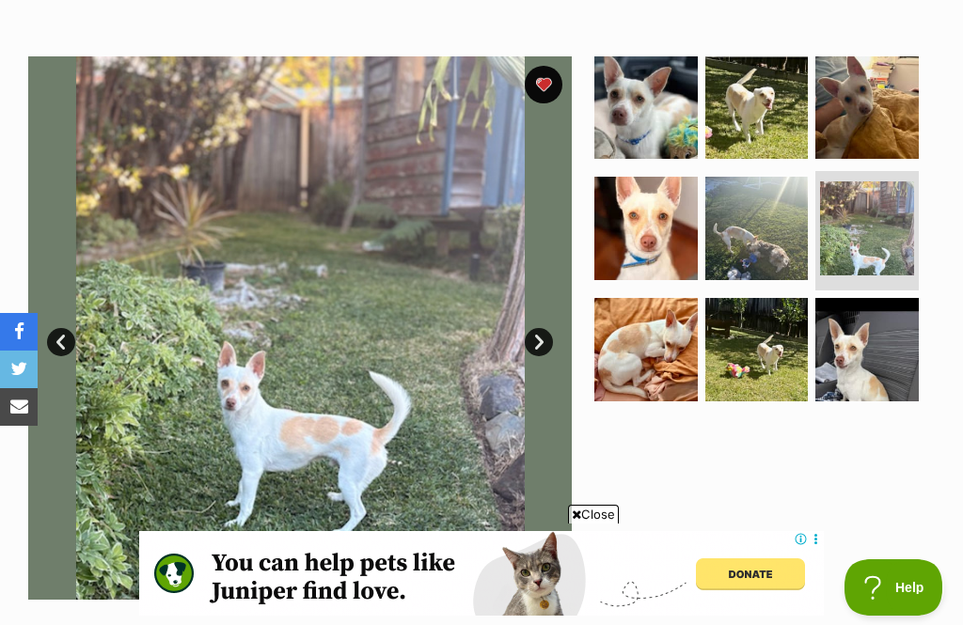
click at [539, 342] on link "Next" at bounding box center [539, 342] width 28 height 28
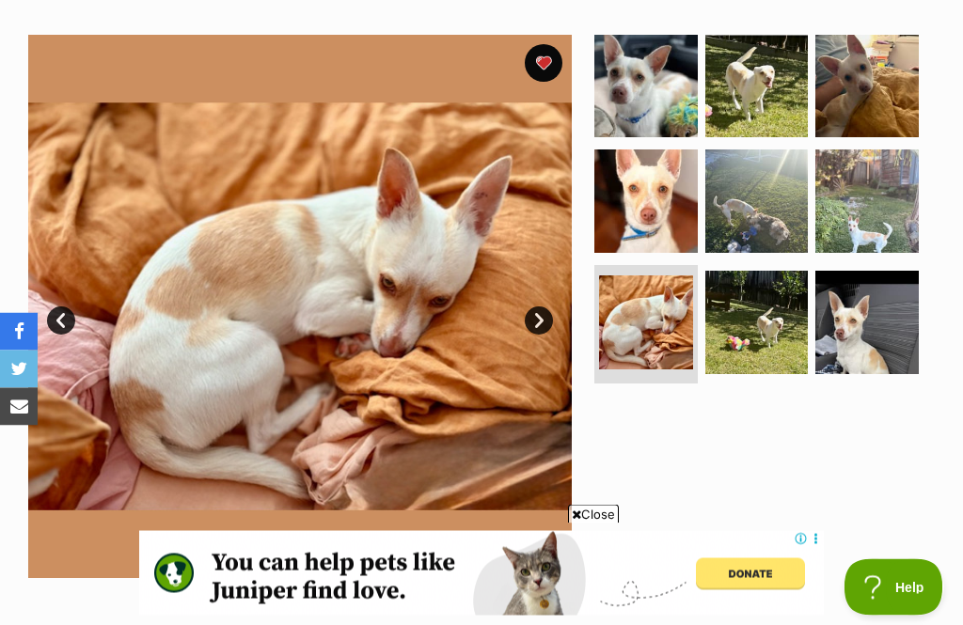
click at [534, 319] on link "Next" at bounding box center [539, 321] width 28 height 28
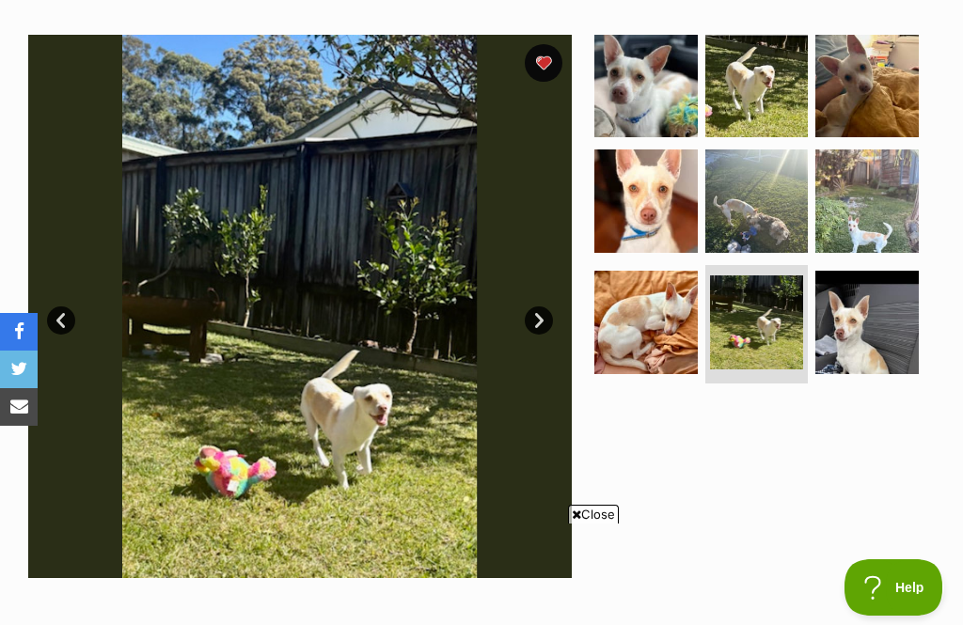
click at [540, 327] on link "Next" at bounding box center [539, 320] width 28 height 28
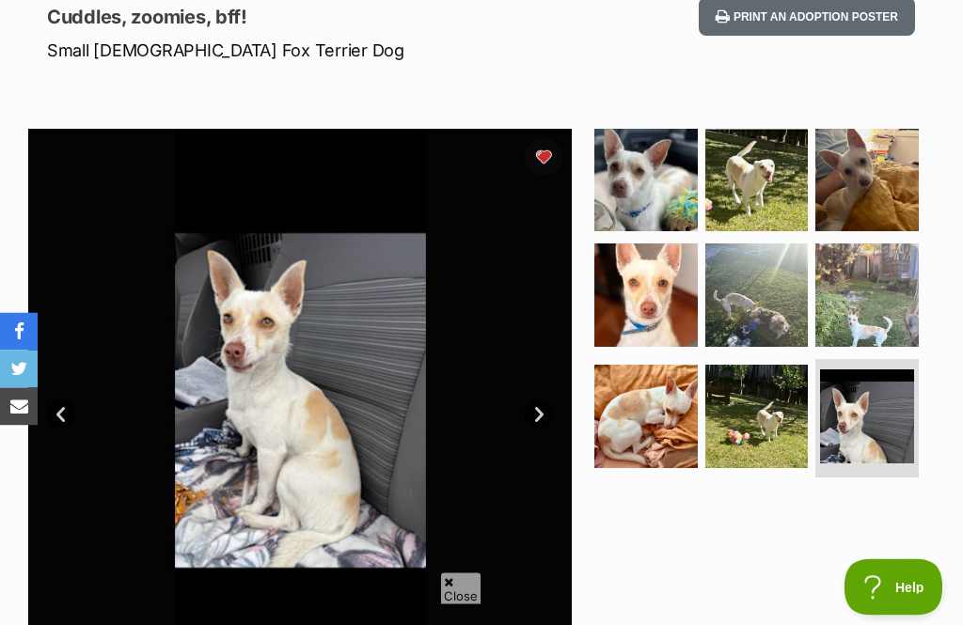
scroll to position [263, 0]
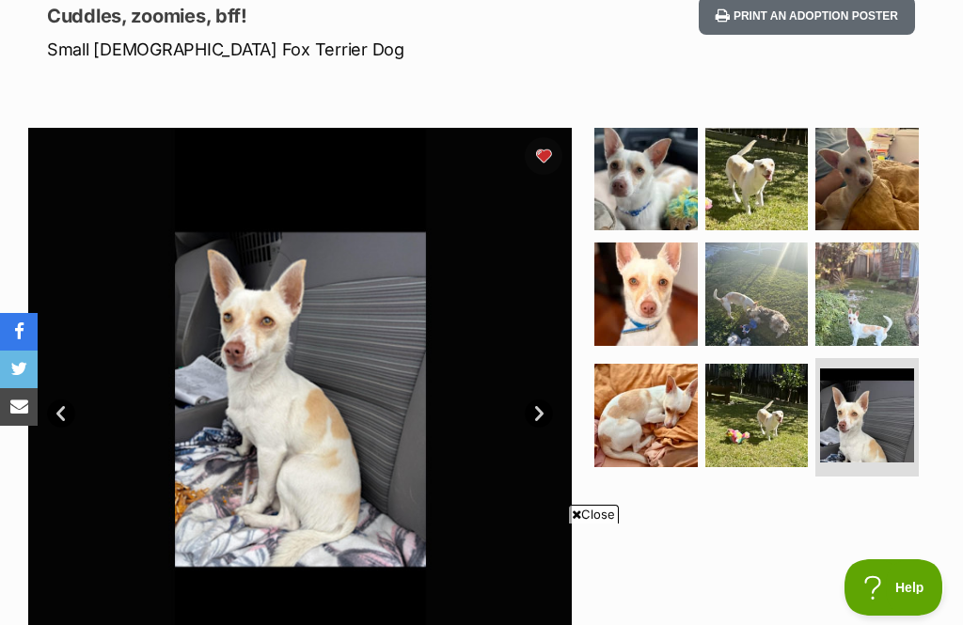
click at [540, 410] on link "Next" at bounding box center [539, 414] width 28 height 28
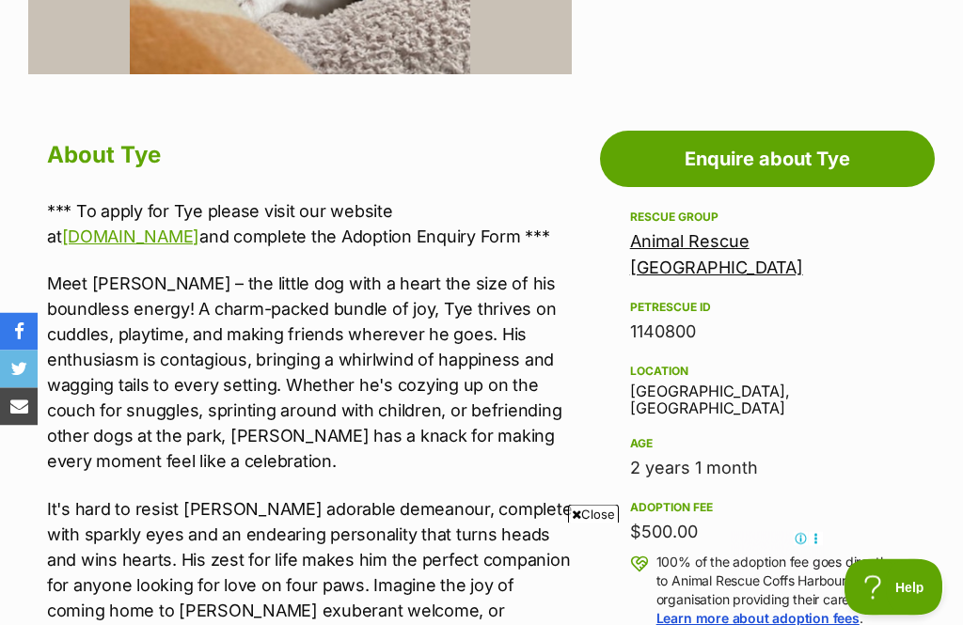
scroll to position [908, 0]
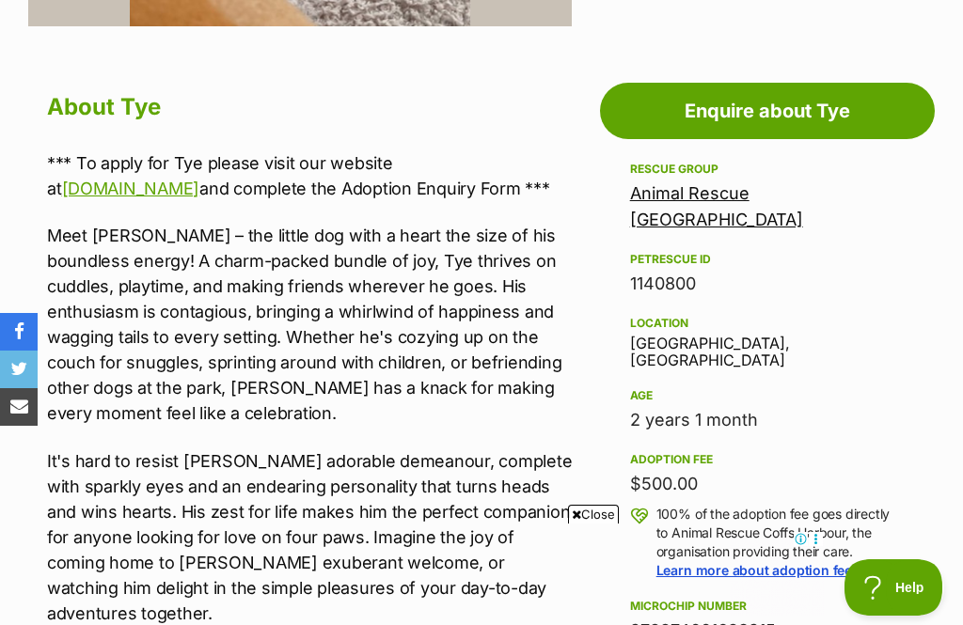
click at [200, 194] on link "[DOMAIN_NAME]" at bounding box center [131, 189] width 138 height 20
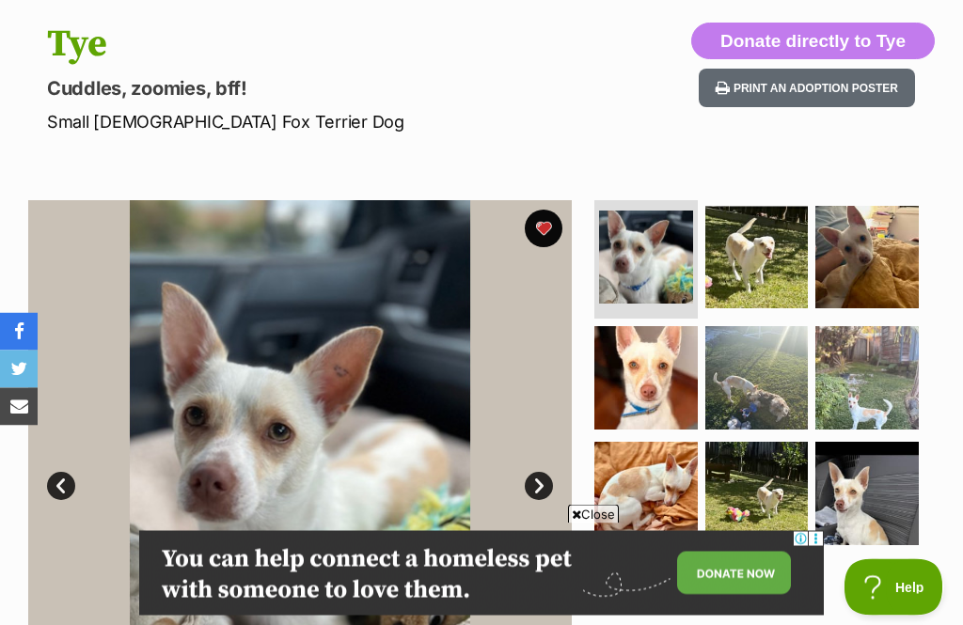
scroll to position [331, 0]
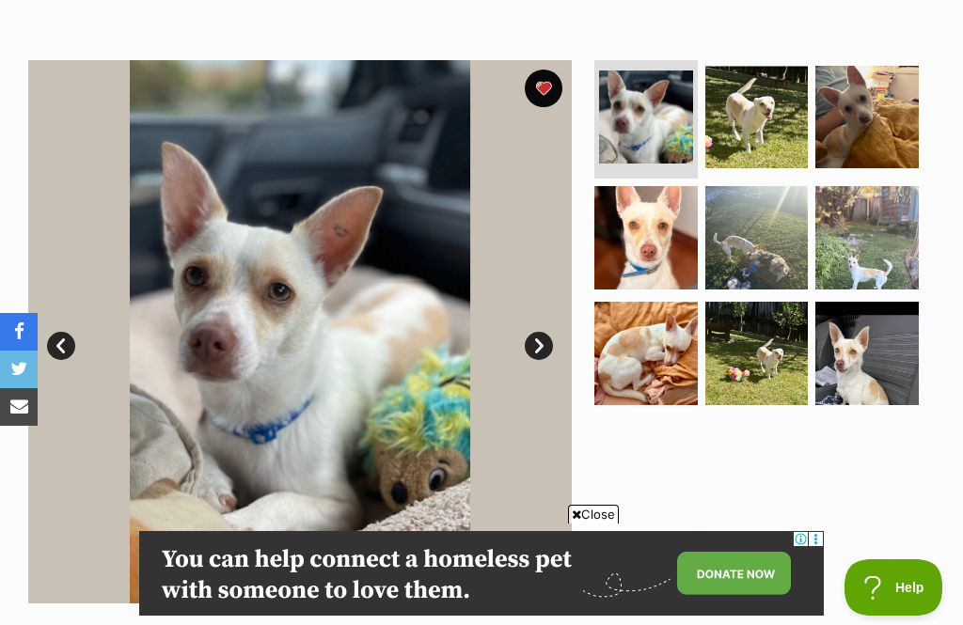
click at [610, 524] on span "Close" at bounding box center [593, 514] width 51 height 19
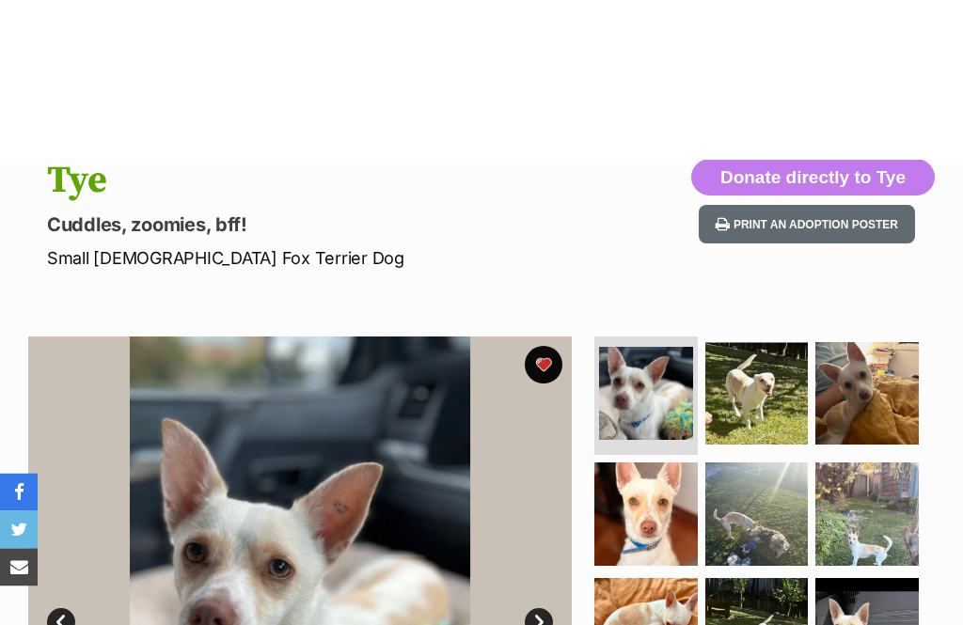
scroll to position [0, 0]
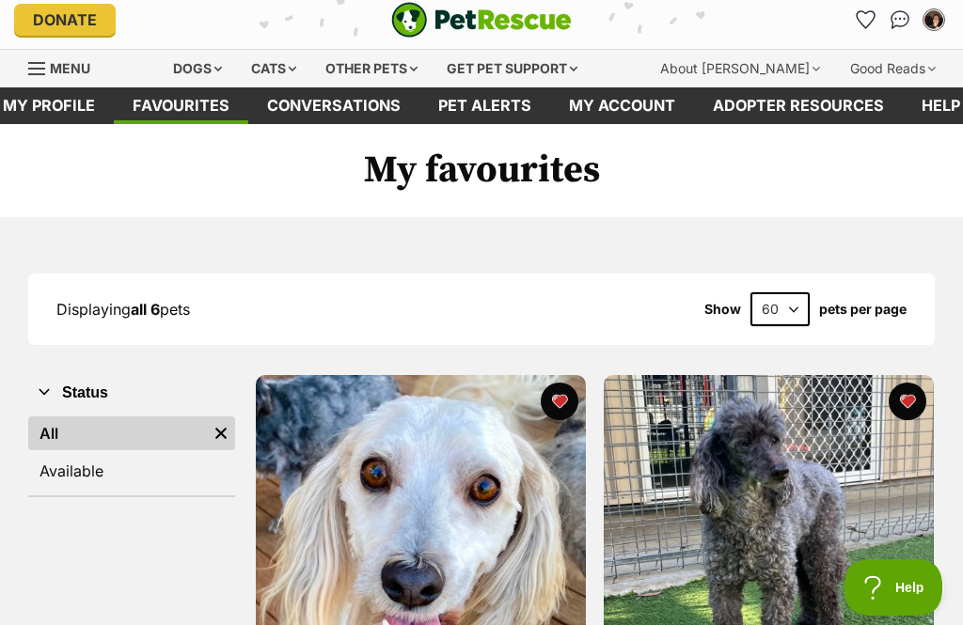
click at [63, 76] on span "Menu" at bounding box center [70, 68] width 40 height 16
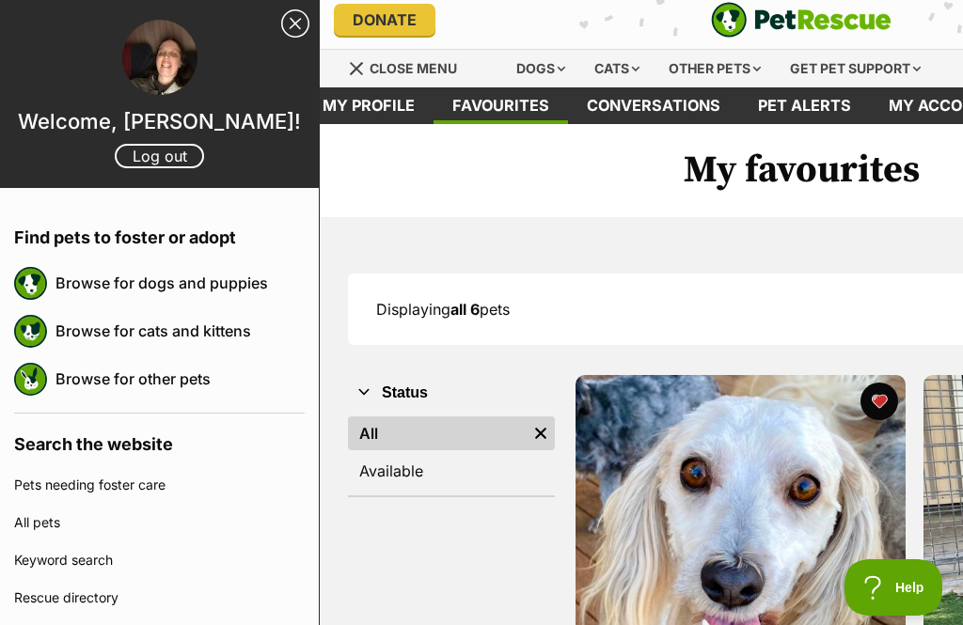
click at [170, 157] on link "Log out" at bounding box center [159, 156] width 89 height 24
